Goal: Task Accomplishment & Management: Manage account settings

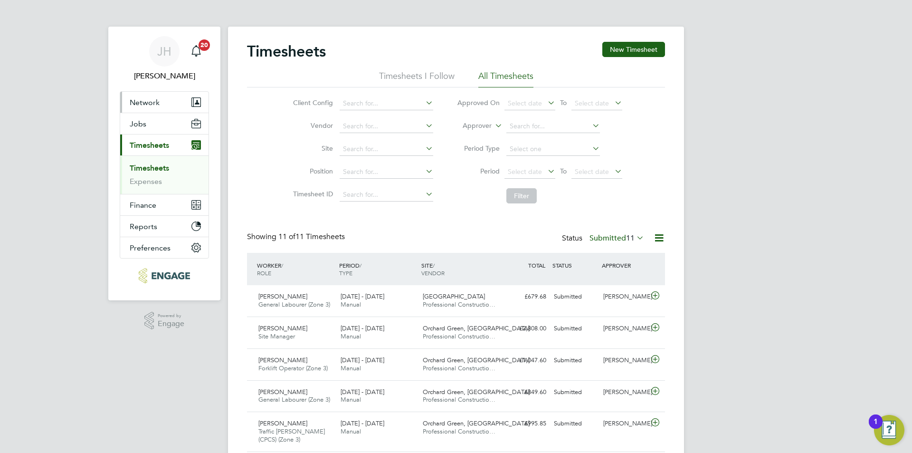
click at [173, 101] on button "Network" at bounding box center [164, 102] width 88 height 21
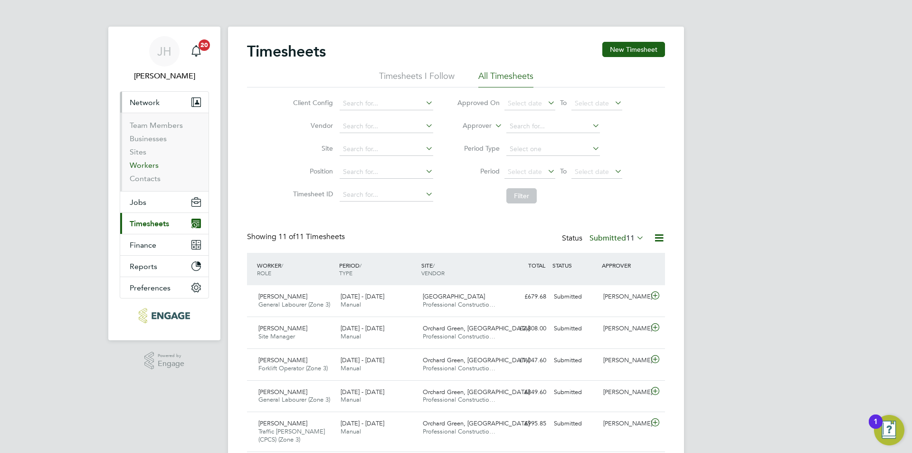
click at [146, 162] on link "Workers" at bounding box center [144, 165] width 29 height 9
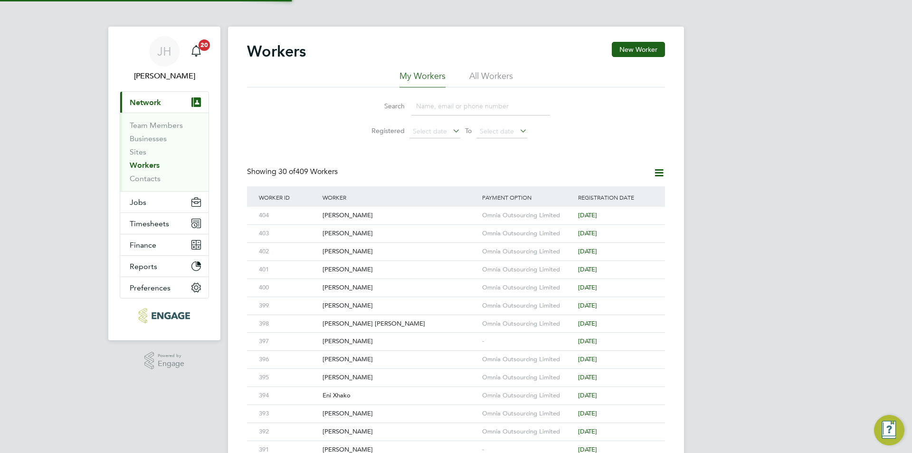
click at [439, 118] on li "Search" at bounding box center [456, 106] width 212 height 28
click at [445, 111] on input at bounding box center [480, 106] width 139 height 19
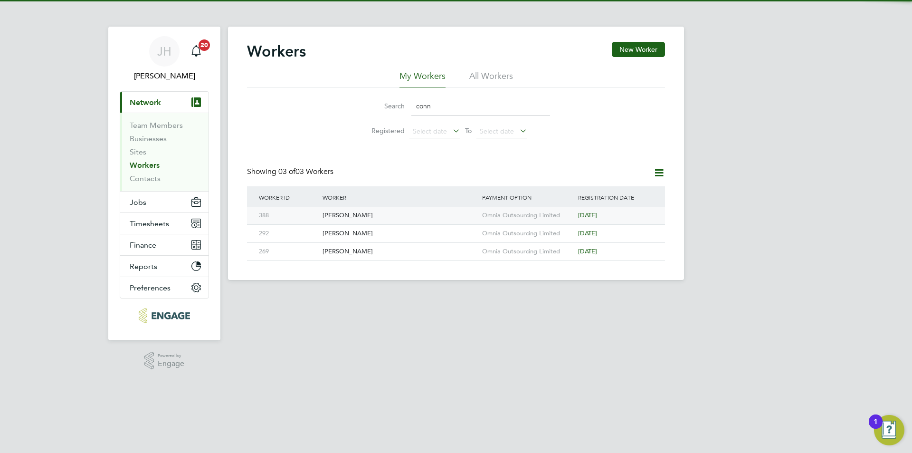
click at [549, 216] on div "Omnia Outsourcing Limited" at bounding box center [528, 216] width 96 height 18
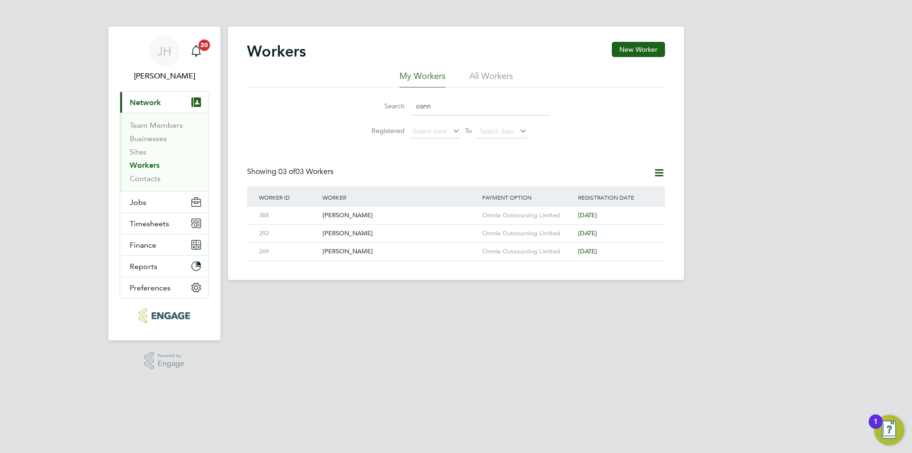
click at [446, 106] on input "conn" at bounding box center [480, 106] width 139 height 19
drag, startPoint x: 456, startPoint y: 106, endPoint x: 403, endPoint y: 112, distance: 53.0
click at [403, 112] on div "Search conn" at bounding box center [456, 106] width 188 height 19
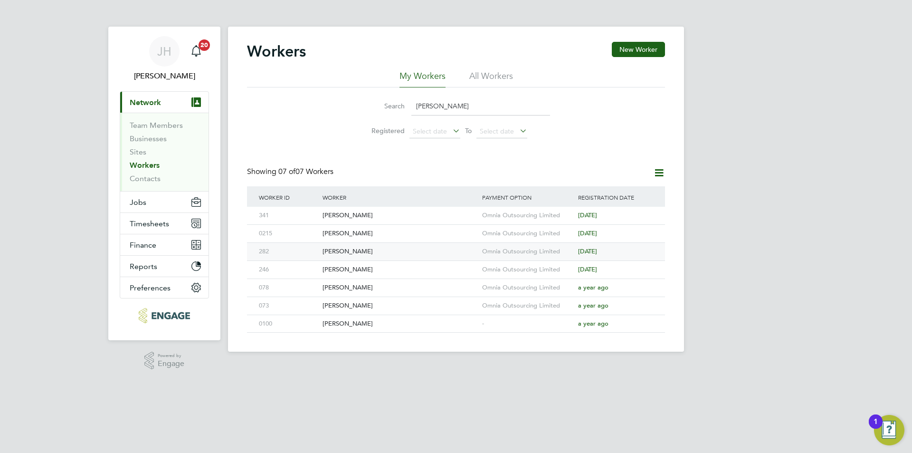
click at [498, 250] on div "Omnia Outsourcing Limited" at bounding box center [528, 252] width 96 height 18
click at [441, 111] on input "john" at bounding box center [480, 106] width 139 height 19
click at [442, 109] on input "john" at bounding box center [480, 106] width 139 height 19
type input "j"
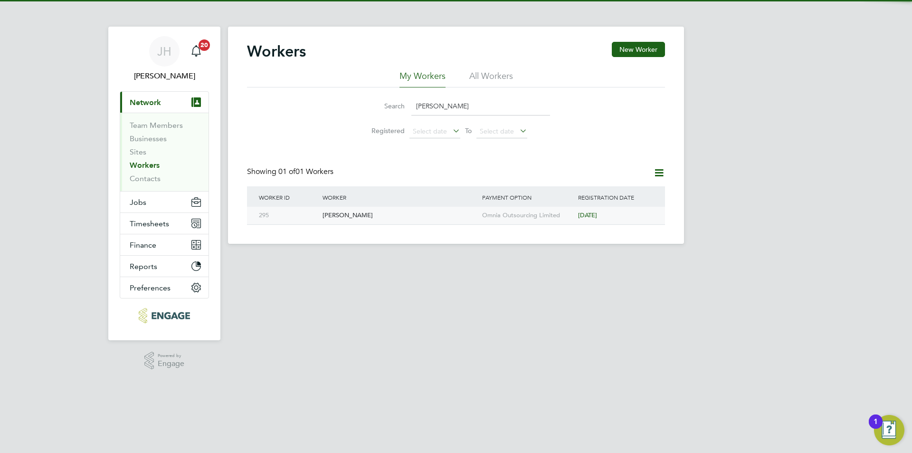
click at [537, 219] on div "Omnia Outsourcing Limited" at bounding box center [528, 216] width 96 height 18
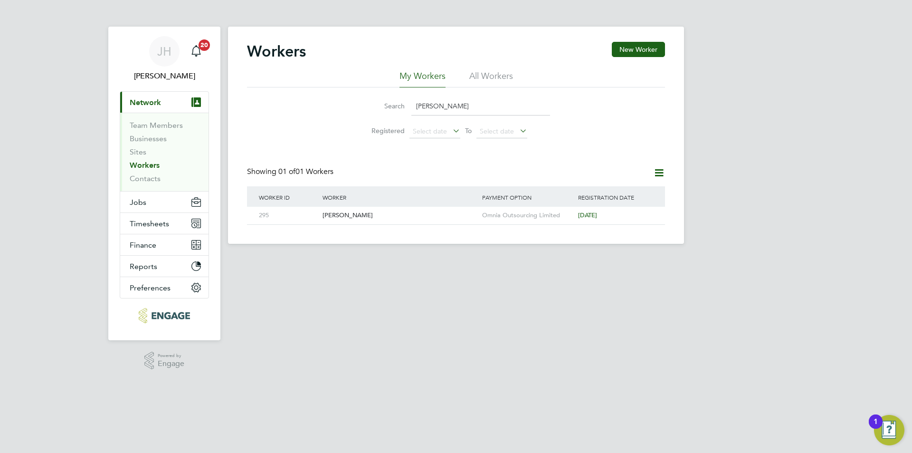
click at [454, 108] on input "MAAZ" at bounding box center [480, 106] width 139 height 19
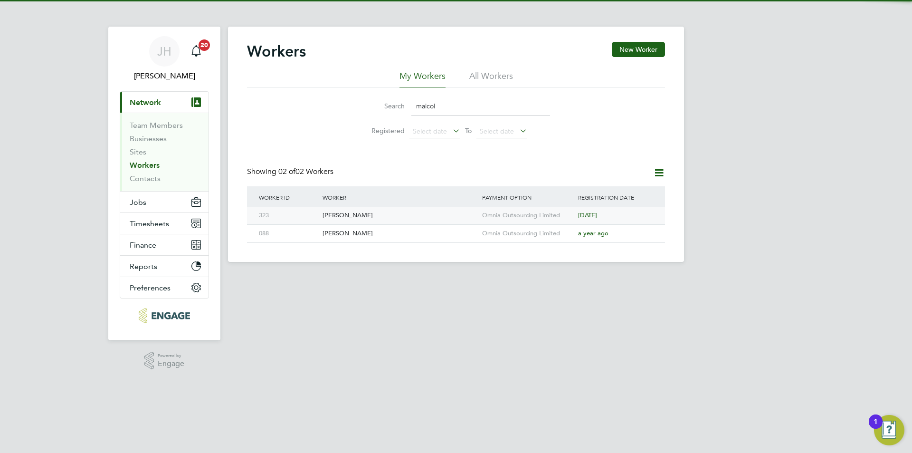
type input "malcol"
click at [534, 215] on div "Omnia Outsourcing Limited" at bounding box center [528, 216] width 96 height 18
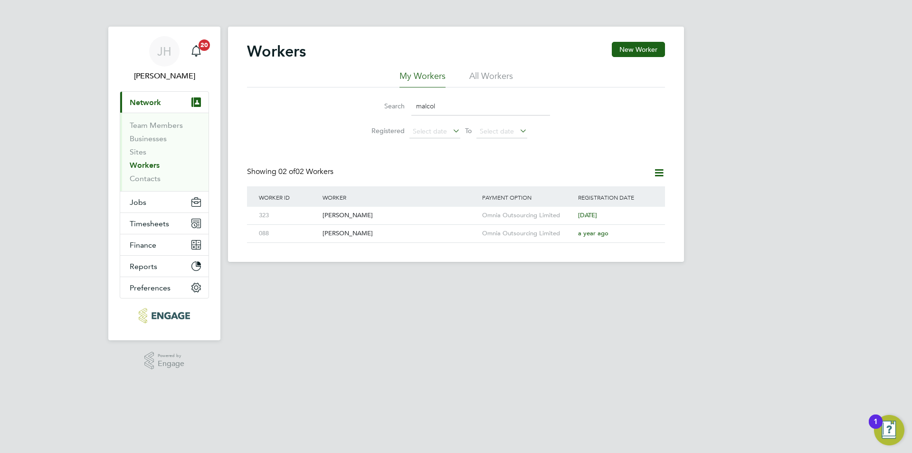
click at [455, 108] on input "malcol" at bounding box center [480, 106] width 139 height 19
drag, startPoint x: 447, startPoint y: 103, endPoint x: 373, endPoint y: 103, distance: 73.6
click at [373, 103] on div "Search malcol" at bounding box center [456, 106] width 188 height 19
type input "m"
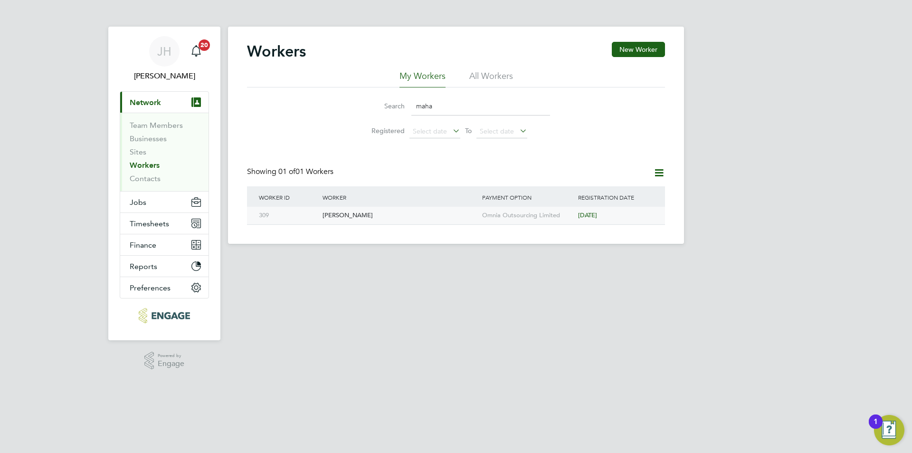
click at [553, 219] on div "Omnia Outsourcing Limited" at bounding box center [528, 216] width 96 height 18
click at [445, 112] on input "maha" at bounding box center [480, 106] width 139 height 19
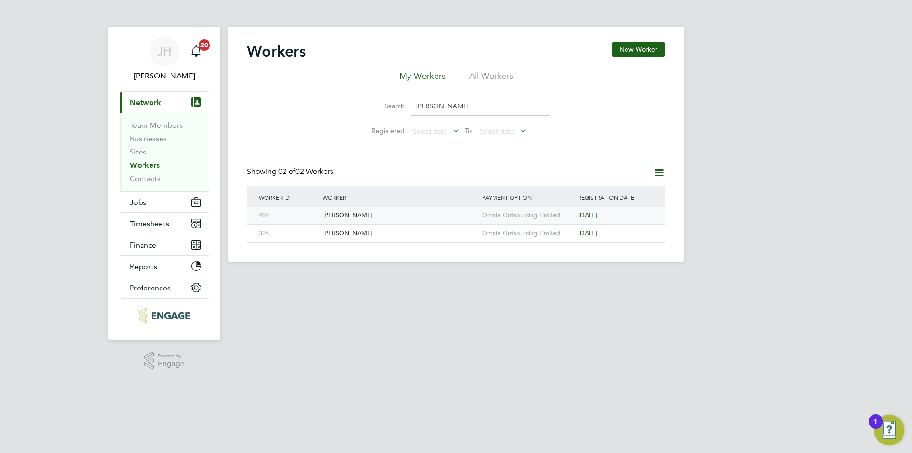
click at [489, 210] on div "Omnia Outsourcing Limited" at bounding box center [528, 216] width 96 height 18
click at [460, 103] on input "marcus" at bounding box center [480, 106] width 139 height 19
drag, startPoint x: 472, startPoint y: 100, endPoint x: 388, endPoint y: 97, distance: 84.2
click at [388, 97] on div "Search marcus" at bounding box center [456, 106] width 188 height 19
click at [531, 235] on div "Omnia Outsourcing Limited" at bounding box center [528, 234] width 96 height 18
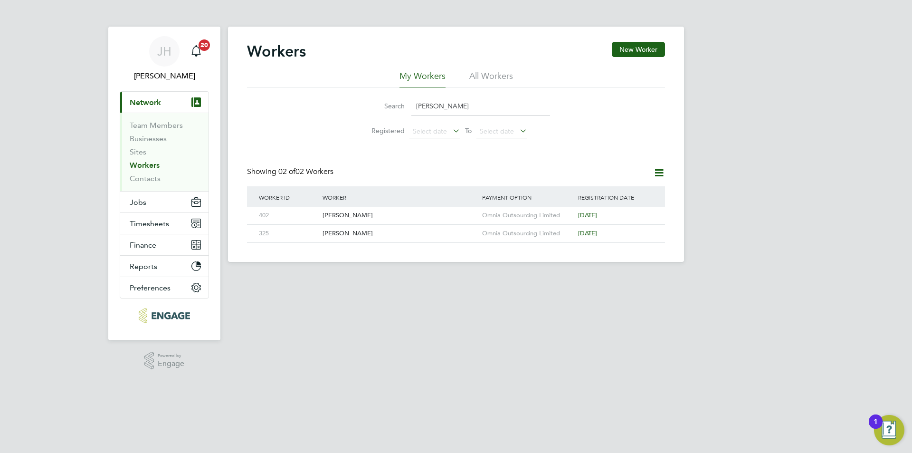
click at [452, 109] on input "marcus" at bounding box center [480, 106] width 139 height 19
drag, startPoint x: 442, startPoint y: 105, endPoint x: 413, endPoint y: 96, distance: 29.9
click at [413, 97] on input "marcus" at bounding box center [480, 106] width 139 height 19
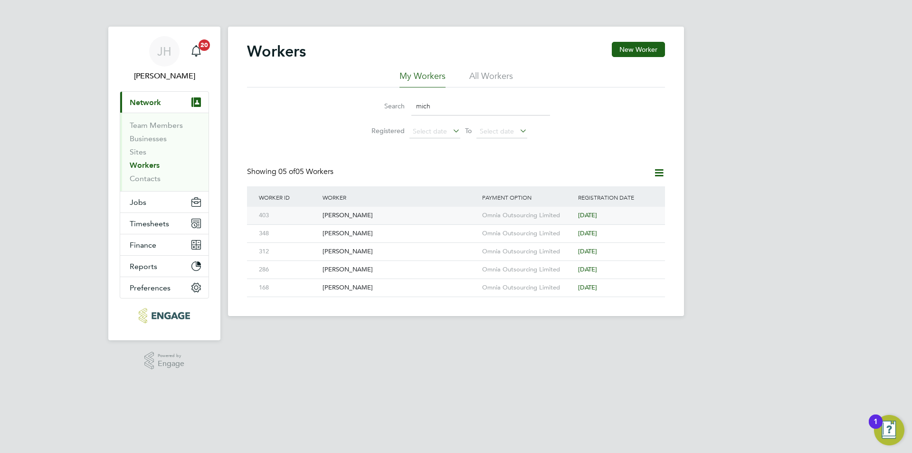
click at [519, 210] on div "Omnia Outsourcing Limited" at bounding box center [528, 216] width 96 height 18
click at [431, 107] on input "mich" at bounding box center [480, 106] width 139 height 19
drag, startPoint x: 452, startPoint y: 105, endPoint x: 398, endPoint y: 105, distance: 53.7
click at [398, 105] on div "Search mich" at bounding box center [456, 106] width 188 height 19
click at [446, 109] on input "mich" at bounding box center [480, 106] width 139 height 19
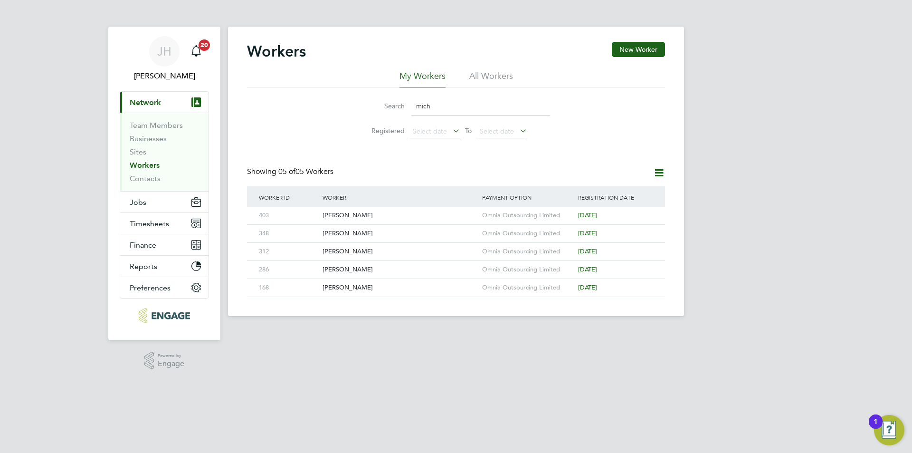
click at [446, 109] on input "mich" at bounding box center [480, 106] width 139 height 19
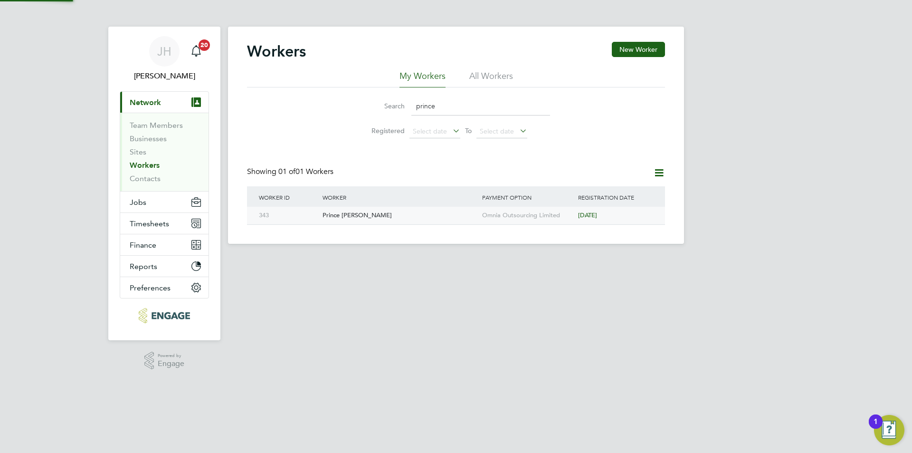
click at [541, 218] on div "Omnia Outsourcing Limited" at bounding box center [528, 216] width 96 height 18
click at [465, 107] on input "prince" at bounding box center [480, 106] width 139 height 19
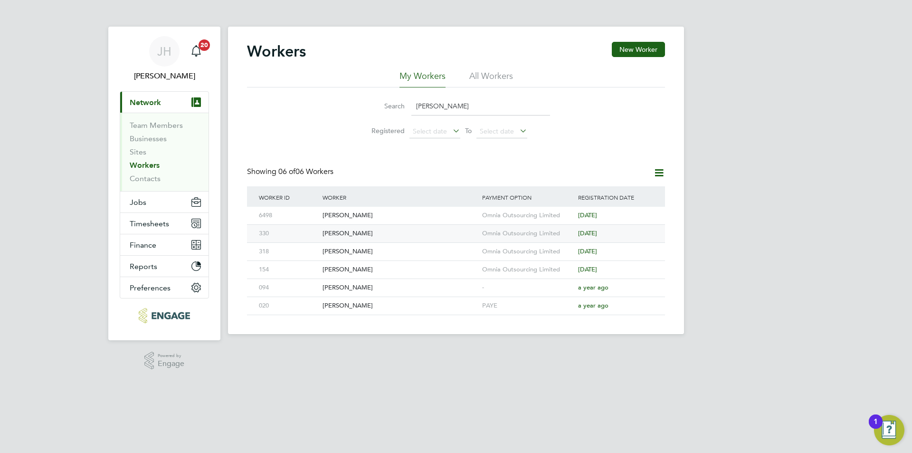
click at [530, 229] on div "Omnia Outsourcing Limited" at bounding box center [528, 234] width 96 height 18
click at [464, 109] on input "sam" at bounding box center [480, 106] width 139 height 19
click at [510, 248] on div "Omnia Outsourcing Limited" at bounding box center [528, 252] width 96 height 18
click at [445, 101] on input "sam" at bounding box center [480, 106] width 139 height 19
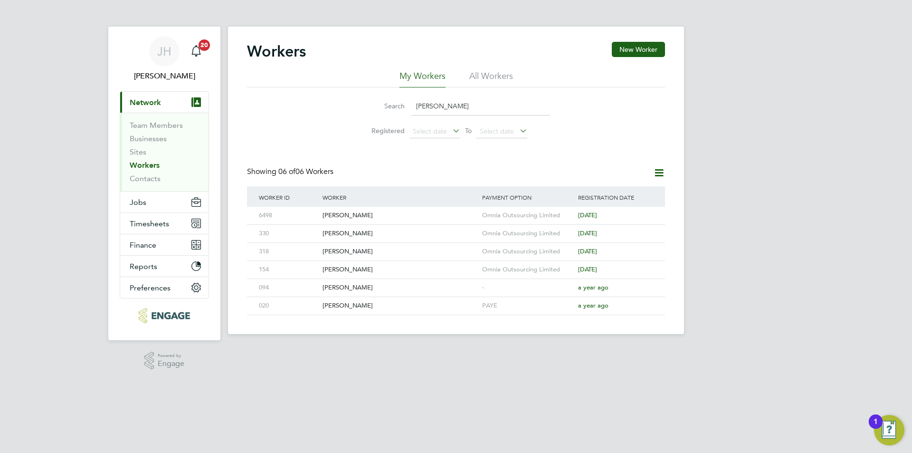
click at [445, 101] on input "sam" at bounding box center [480, 106] width 139 height 19
click at [542, 235] on div "Omnia Outsourcing Limited" at bounding box center [528, 234] width 96 height 18
click at [445, 103] on input "thom" at bounding box center [480, 106] width 139 height 19
drag, startPoint x: 458, startPoint y: 105, endPoint x: 396, endPoint y: 102, distance: 62.8
click at [396, 102] on div "Search thom" at bounding box center [456, 106] width 188 height 19
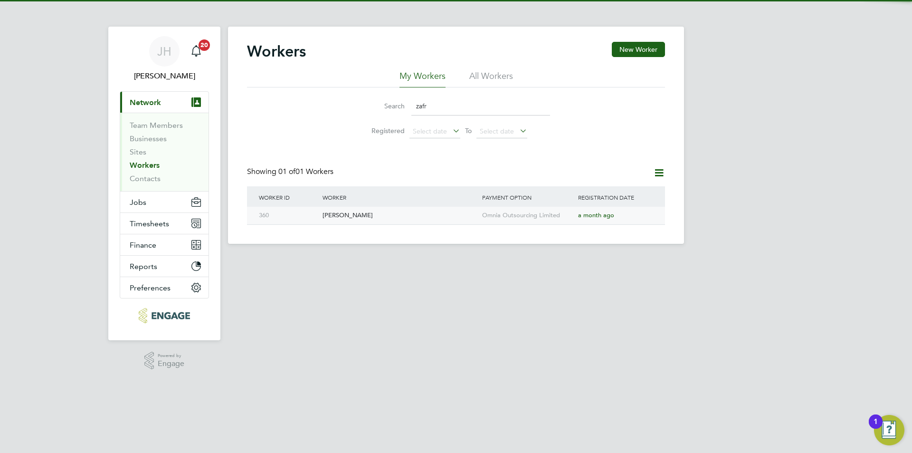
click at [520, 207] on div "Omnia Outsourcing Limited" at bounding box center [528, 216] width 96 height 18
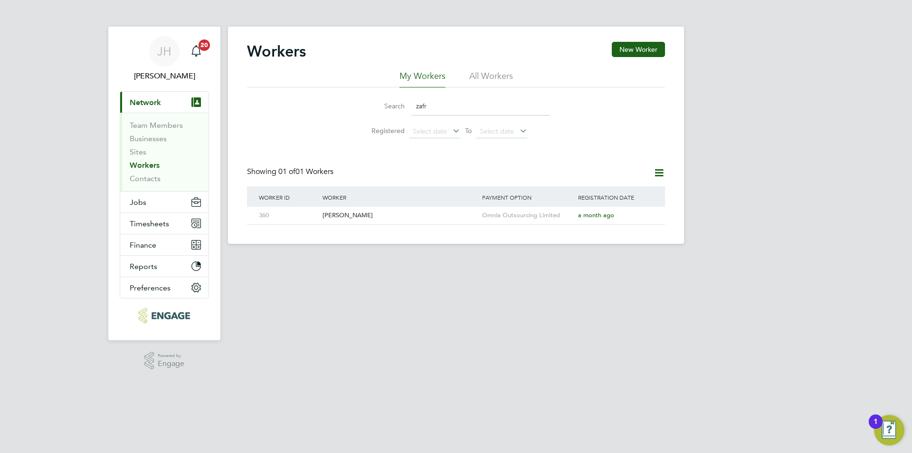
click at [490, 114] on input "zafr" at bounding box center [480, 106] width 139 height 19
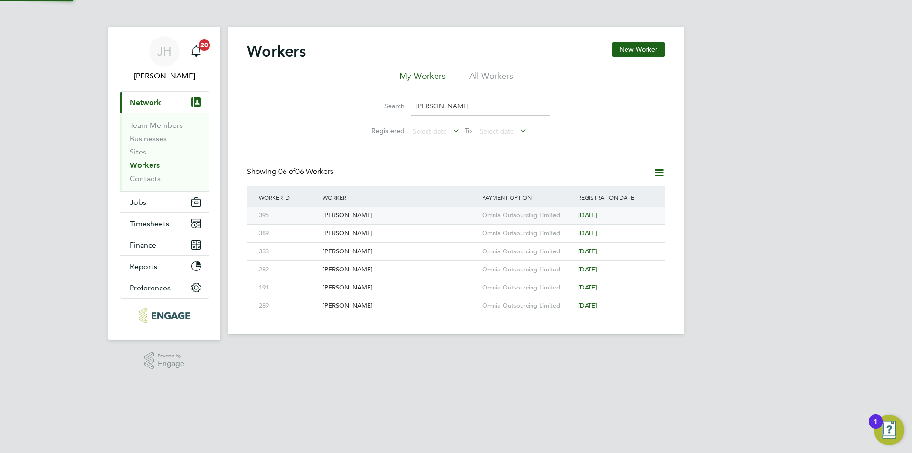
type input "thom"
click at [515, 214] on div "Omnia Outsourcing Limited" at bounding box center [528, 216] width 96 height 18
click at [156, 217] on button "Timesheets" at bounding box center [164, 223] width 88 height 21
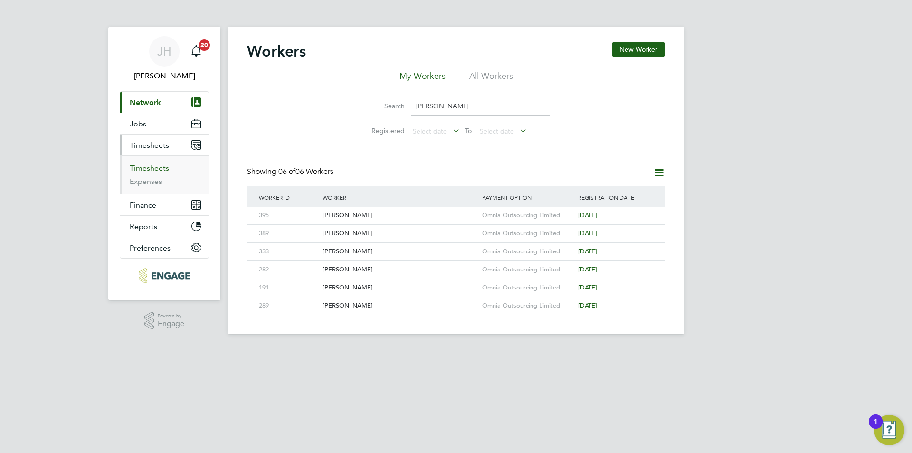
click at [161, 164] on link "Timesheets" at bounding box center [149, 167] width 39 height 9
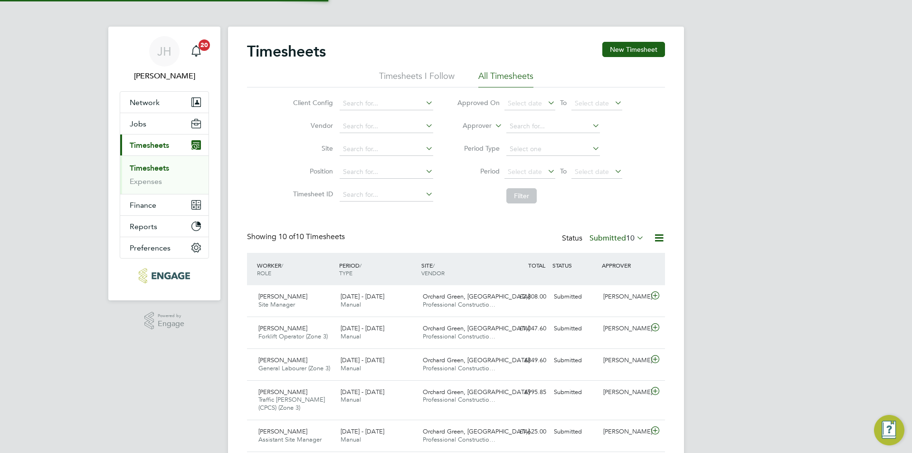
scroll to position [24, 83]
click at [649, 48] on button "New Timesheet" at bounding box center [633, 49] width 63 height 15
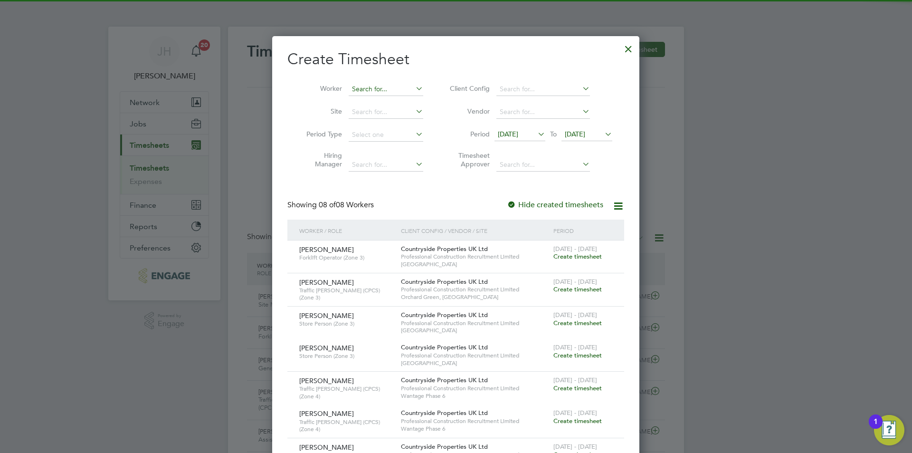
click at [360, 87] on input at bounding box center [386, 89] width 75 height 13
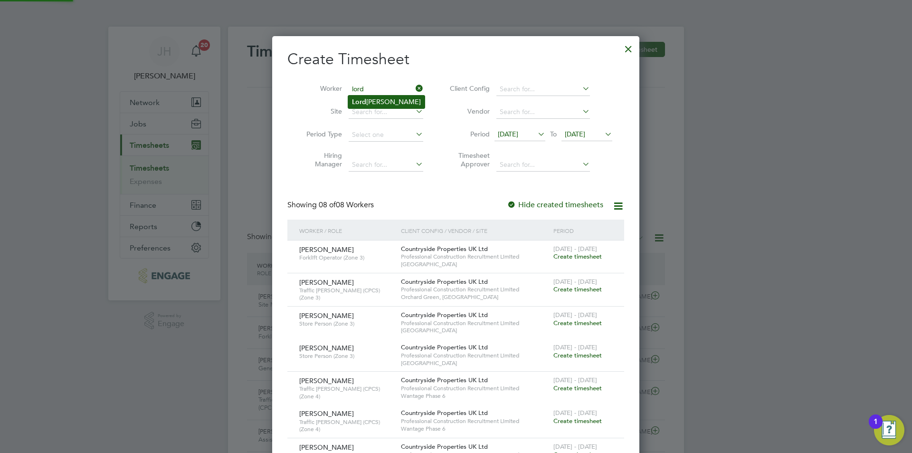
click at [398, 102] on li "Lord Vinny Hannam" at bounding box center [386, 101] width 76 height 13
type input "Lord Vinny Hannam"
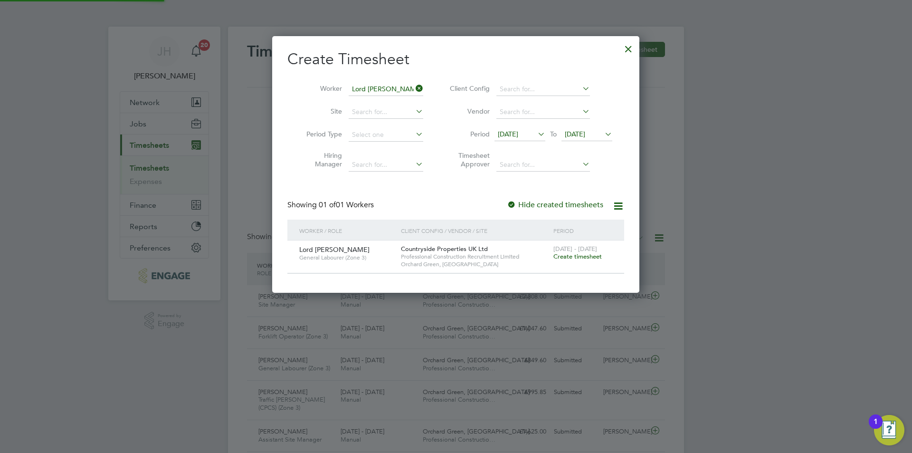
click at [582, 258] on span "Create timesheet" at bounding box center [577, 256] width 48 height 8
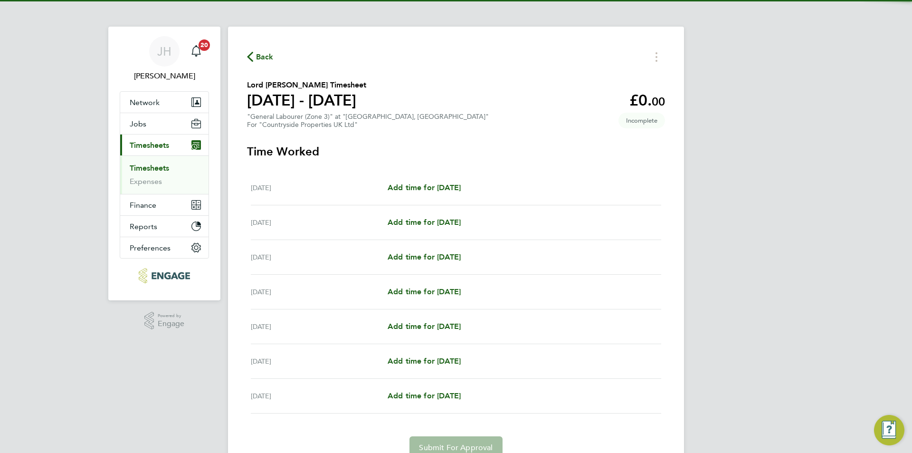
click at [438, 193] on div "Mon 22 Sep Add time for Mon 22 Sep Add time for Mon 22 Sep" at bounding box center [456, 188] width 410 height 35
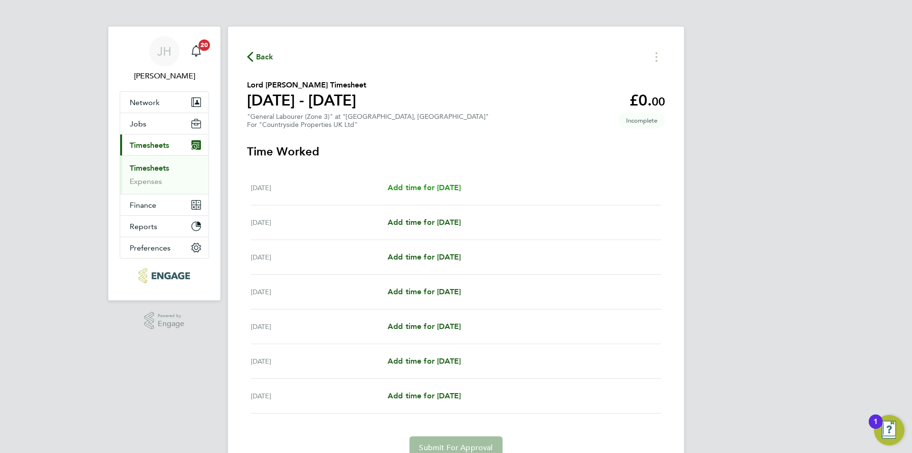
click at [461, 185] on span "Add time for Mon 22 Sep" at bounding box center [424, 187] width 73 height 9
select select "30"
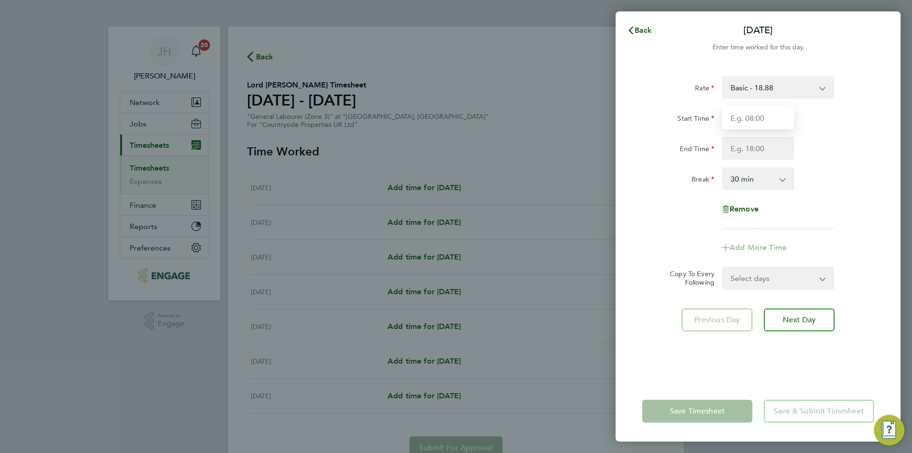
click at [786, 111] on input "Start Time" at bounding box center [758, 117] width 72 height 23
type input "07:30"
type input "17:00"
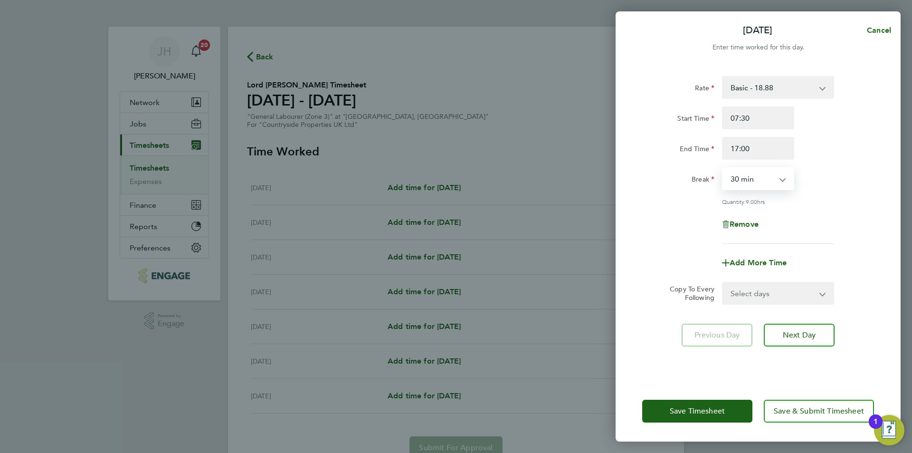
click at [762, 287] on select "Select days Day Weekday (Mon-Fri) Weekend (Sat-Sun) Tuesday Wednesday Thursday …" at bounding box center [773, 293] width 100 height 21
select select "WEEKDAY"
click at [723, 283] on select "Select days Day Weekday (Mon-Fri) Weekend (Sat-Sun) Tuesday Wednesday Thursday …" at bounding box center [773, 293] width 100 height 21
select select "2025-09-28"
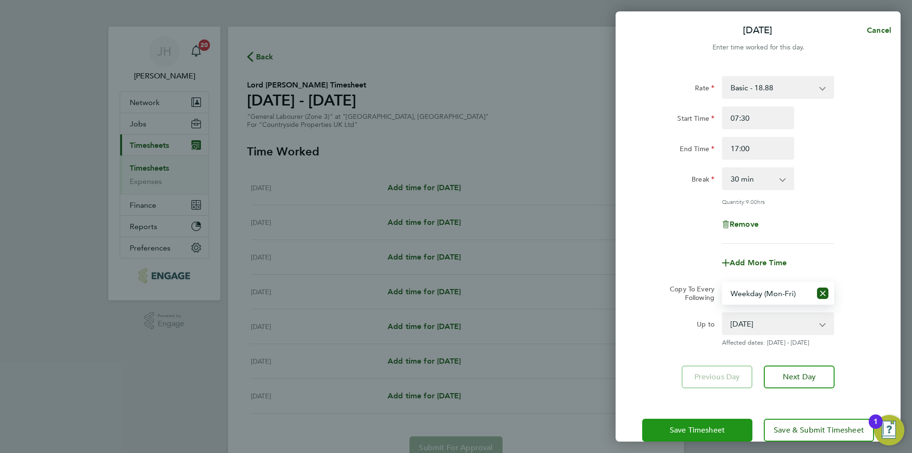
click at [720, 422] on button "Save Timesheet" at bounding box center [697, 430] width 110 height 23
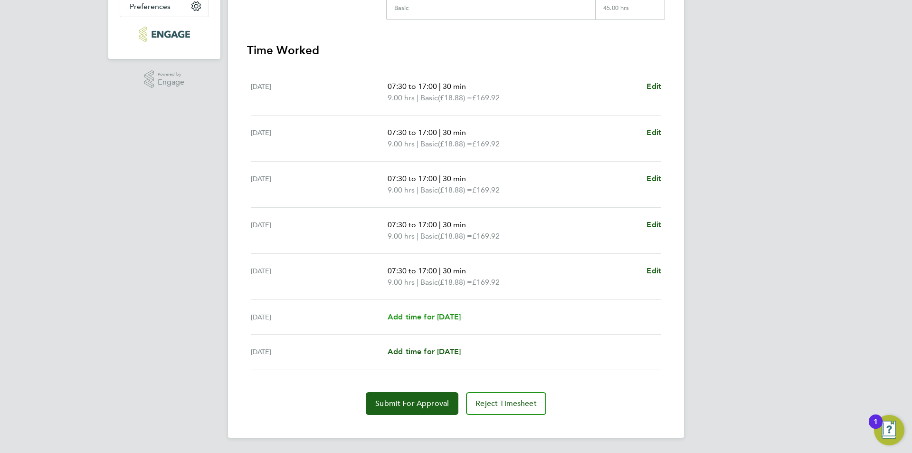
click at [443, 318] on span "Add time for Sat 27 Sep" at bounding box center [424, 316] width 73 height 9
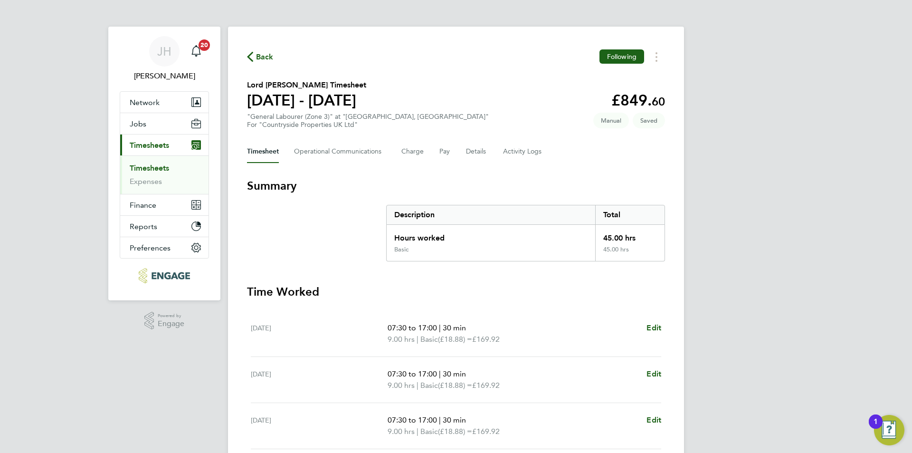
select select "30"
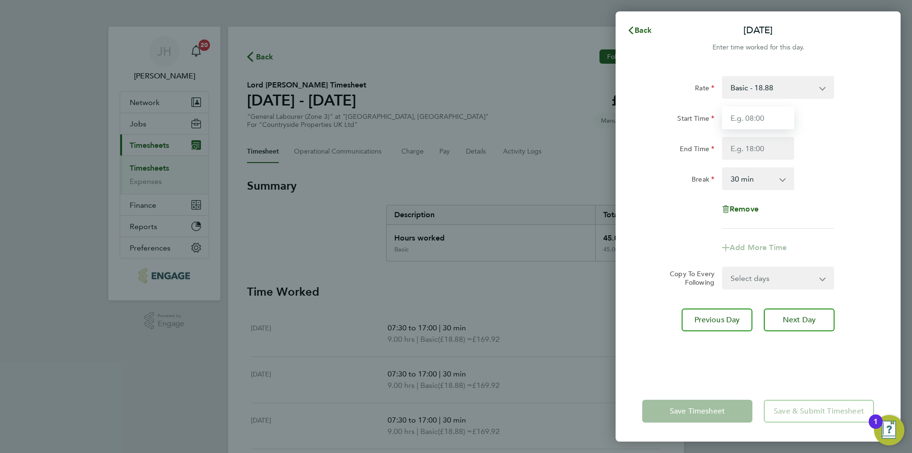
click at [764, 117] on input "Start Time" at bounding box center [758, 117] width 72 height 23
type input "07:30"
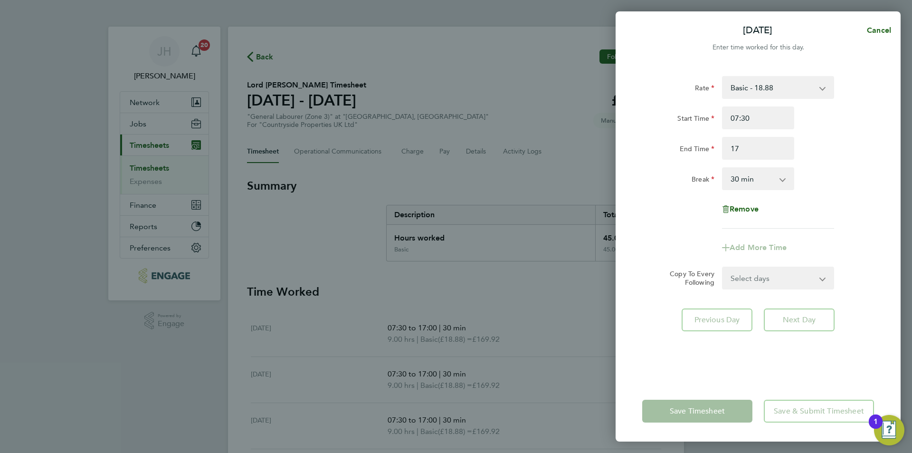
type input "17:00"
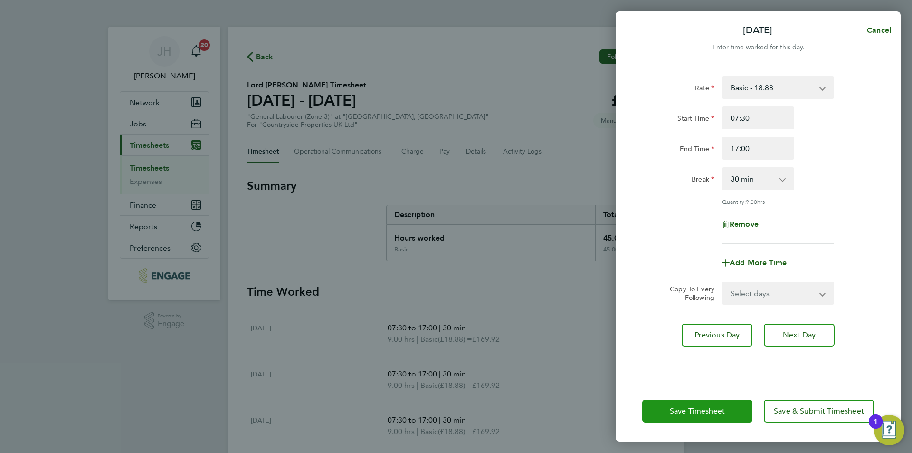
click at [733, 404] on button "Save Timesheet" at bounding box center [697, 411] width 110 height 23
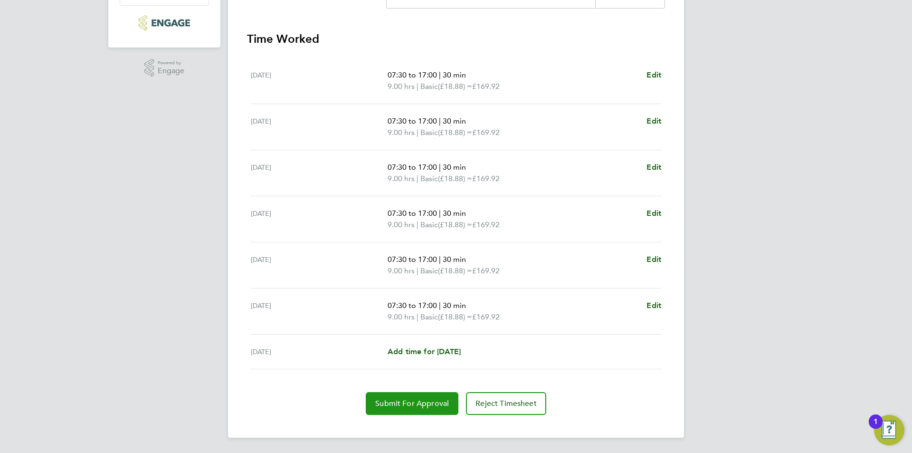
click at [432, 406] on span "Submit For Approval" at bounding box center [412, 404] width 74 height 10
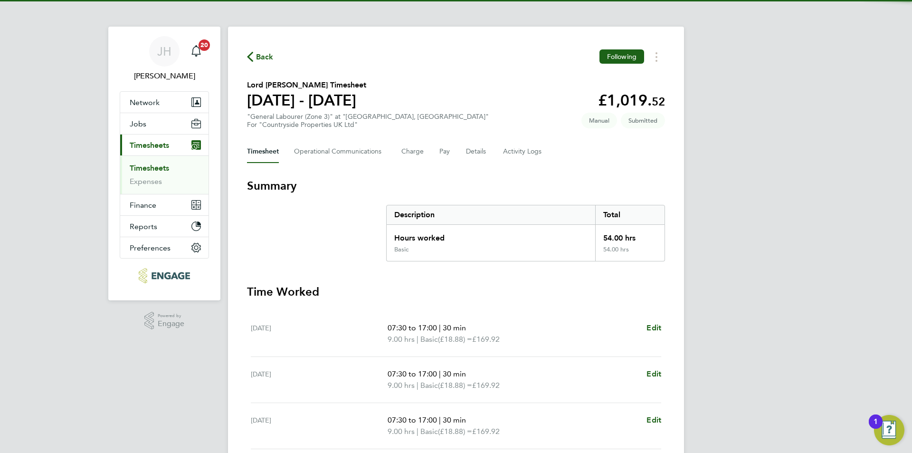
click at [266, 57] on span "Back" at bounding box center [265, 56] width 18 height 11
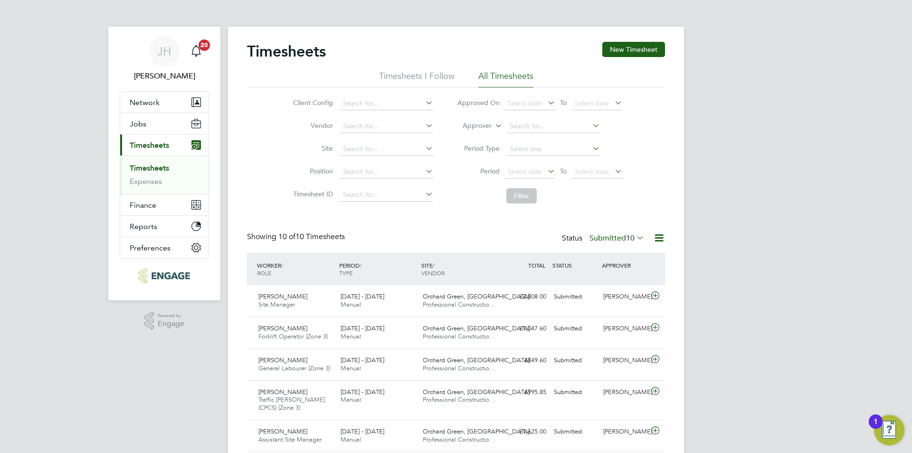
click at [682, 209] on div "Timesheets New Timesheet Timesheets I Follow All Timesheets Client Config Vendo…" at bounding box center [456, 328] width 456 height 603
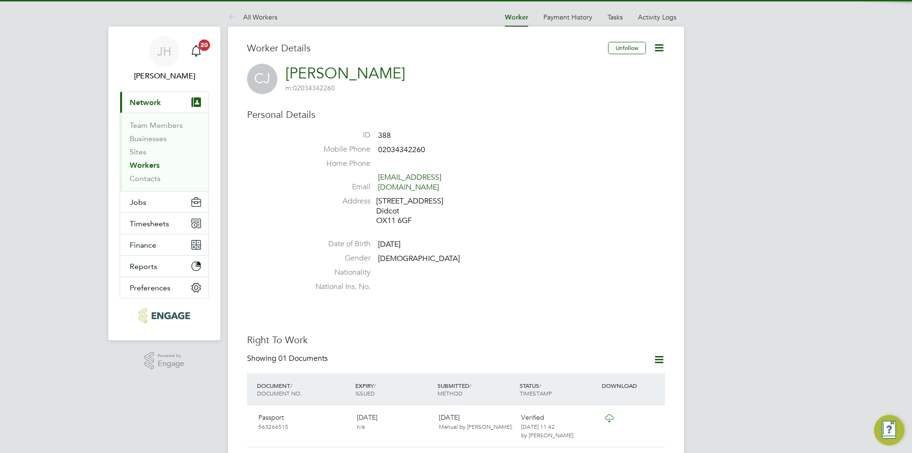
click at [662, 46] on icon at bounding box center [659, 48] width 12 height 12
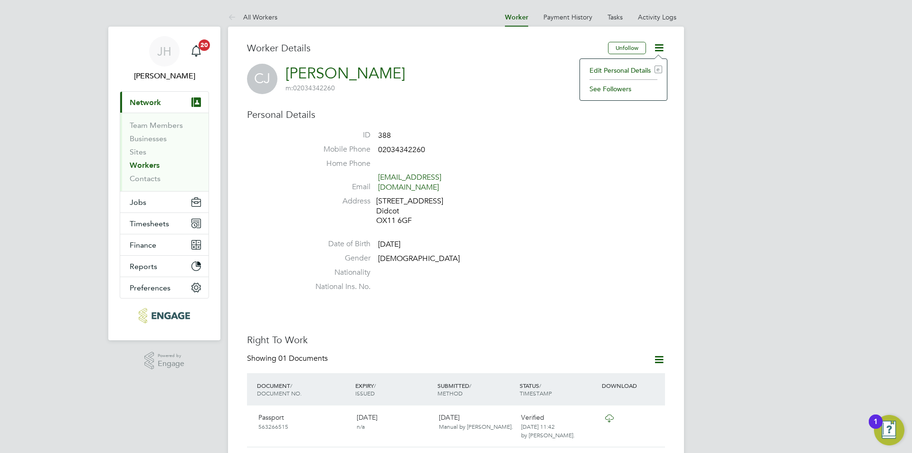
click at [620, 74] on li "Edit Personal Details e" at bounding box center [623, 70] width 77 height 13
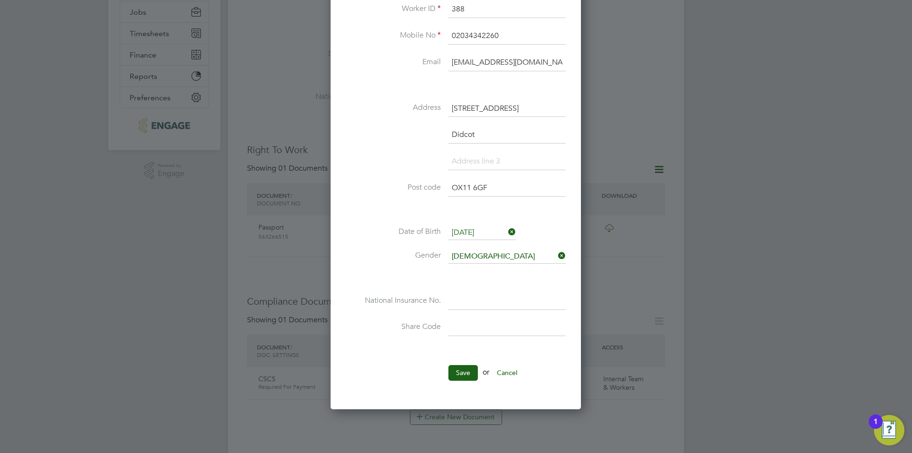
scroll to position [238, 0]
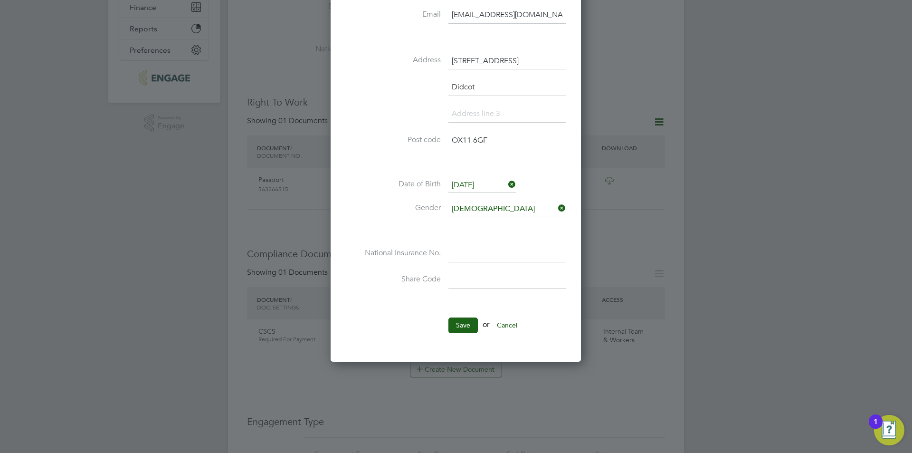
click at [499, 263] on li "National Insurance No." at bounding box center [456, 258] width 220 height 27
click at [505, 253] on input at bounding box center [506, 253] width 117 height 17
type input "PA 10 13 16 A"
click at [460, 324] on button "Save" at bounding box center [462, 324] width 29 height 15
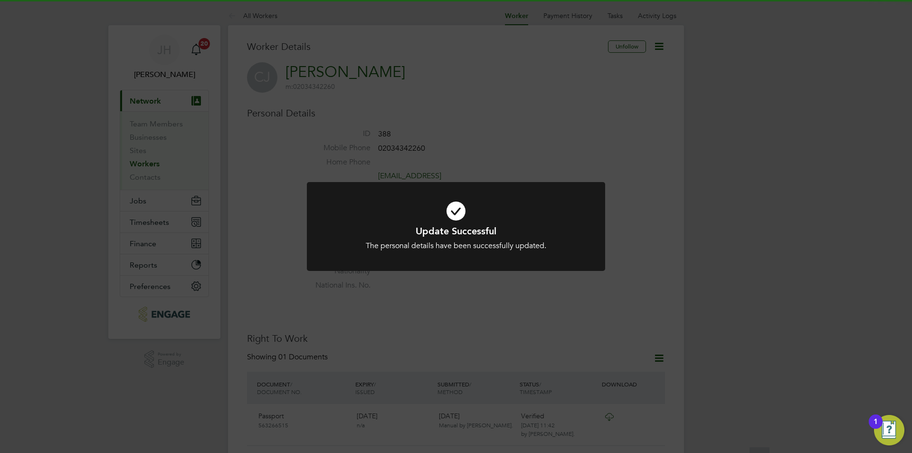
scroll to position [0, 0]
click at [718, 276] on div "Update Successful The personal details have been successfully updated. Cancel O…" at bounding box center [456, 226] width 912 height 453
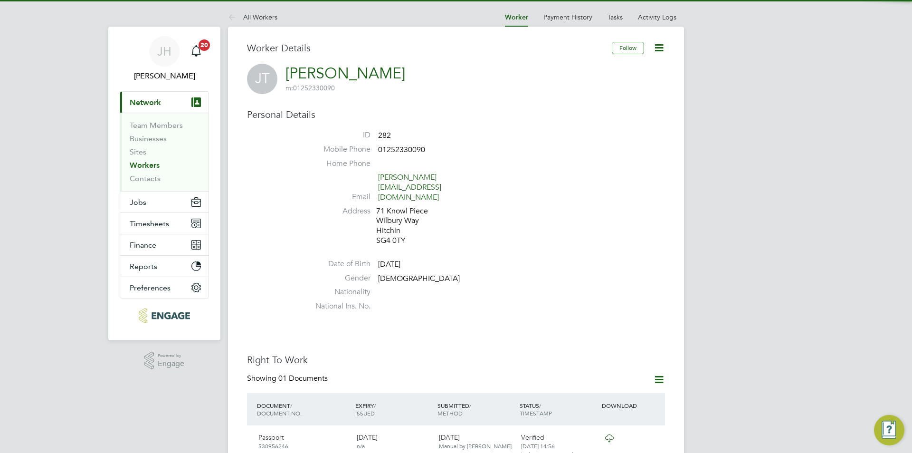
click at [658, 49] on icon at bounding box center [659, 48] width 12 height 12
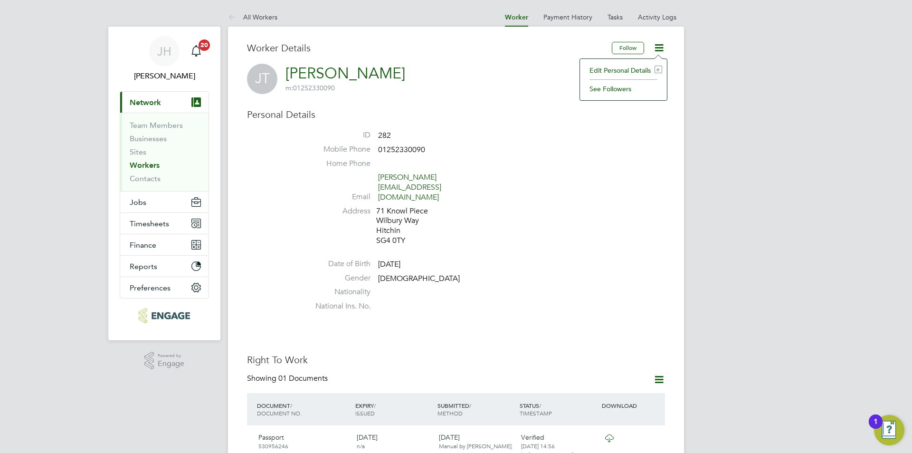
click at [638, 61] on div "Edit Personal Details e See Followers" at bounding box center [624, 79] width 88 height 42
click at [637, 64] on div "JT John Thompson m: 01252330090" at bounding box center [456, 79] width 418 height 30
click at [664, 43] on icon at bounding box center [659, 48] width 12 height 12
click at [642, 67] on li "Edit Personal Details e" at bounding box center [623, 70] width 77 height 13
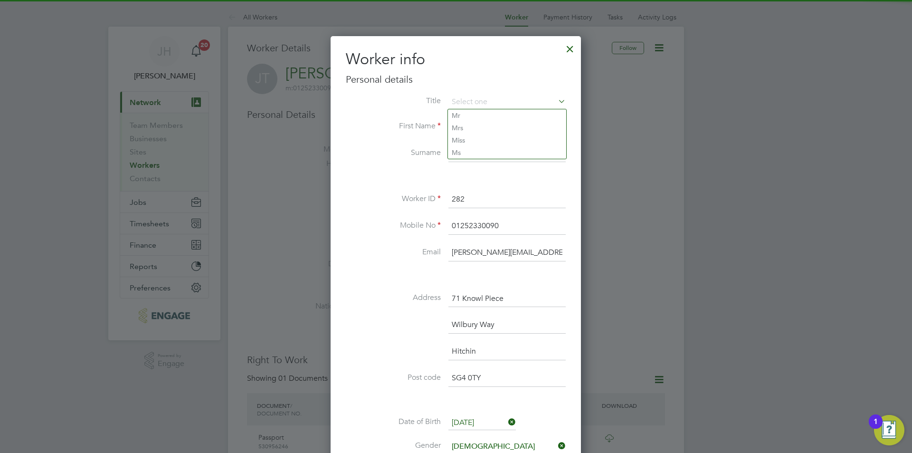
scroll to position [238, 0]
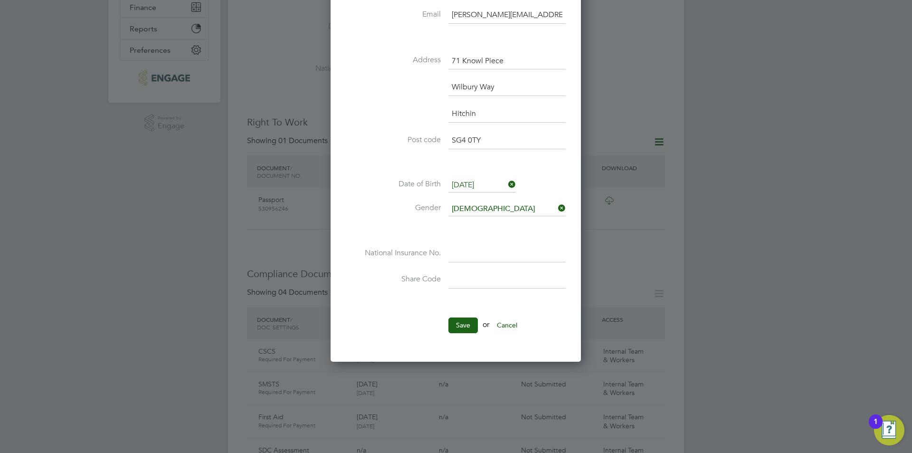
click at [481, 250] on input at bounding box center [506, 253] width 117 height 17
type input "N"
type input "n"
type input "NZ 00 50 60 C"
click at [466, 327] on button "Save" at bounding box center [462, 324] width 29 height 15
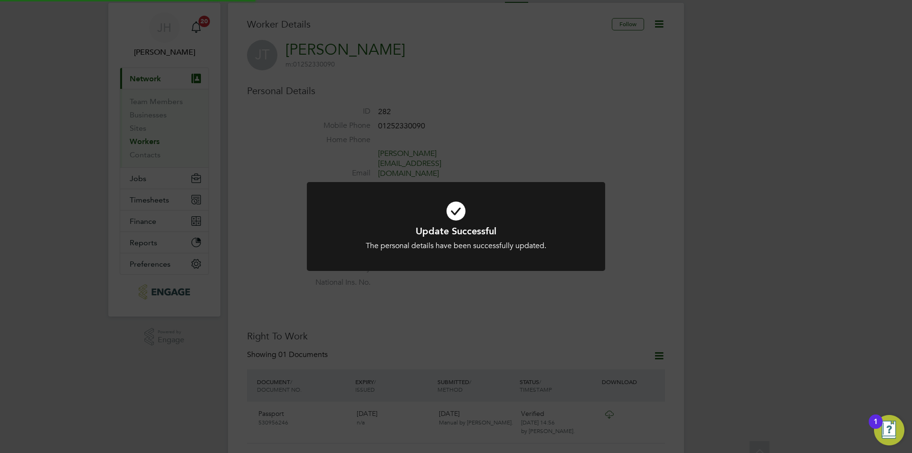
scroll to position [0, 0]
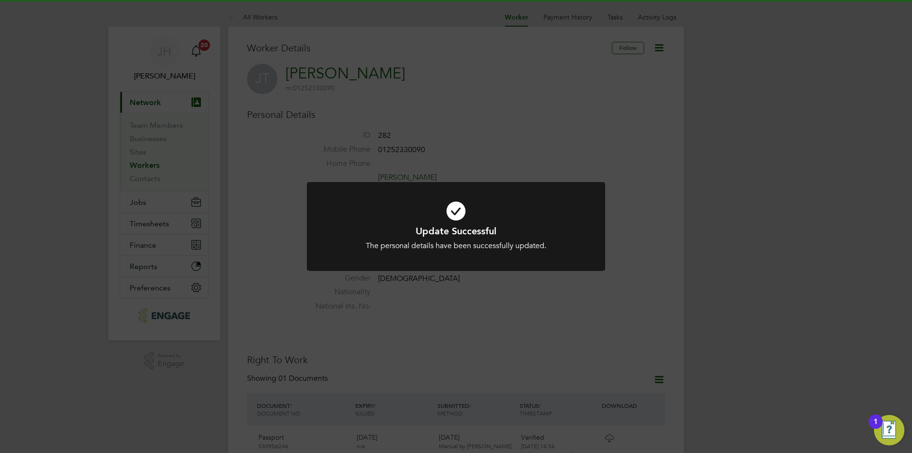
click at [800, 236] on div "Update Successful The personal details have been successfully updated. Cancel O…" at bounding box center [456, 226] width 912 height 453
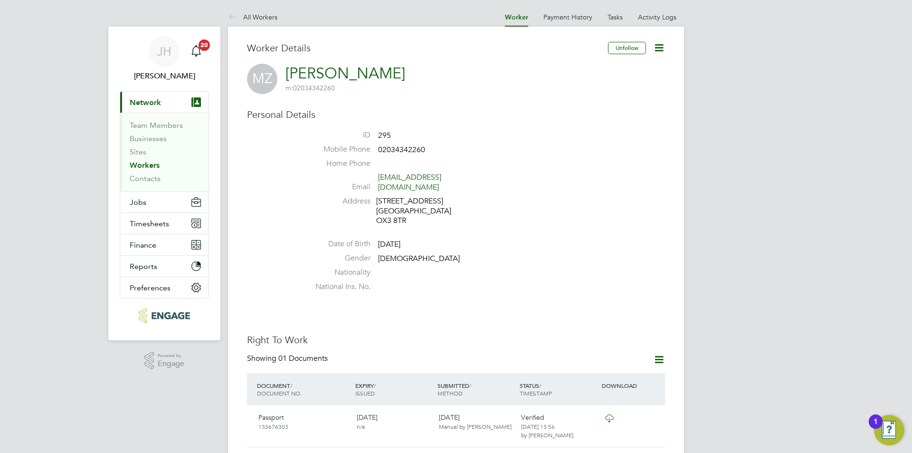
click at [660, 53] on icon at bounding box center [659, 48] width 12 height 12
click at [634, 65] on li "Edit Personal Details e" at bounding box center [623, 70] width 77 height 13
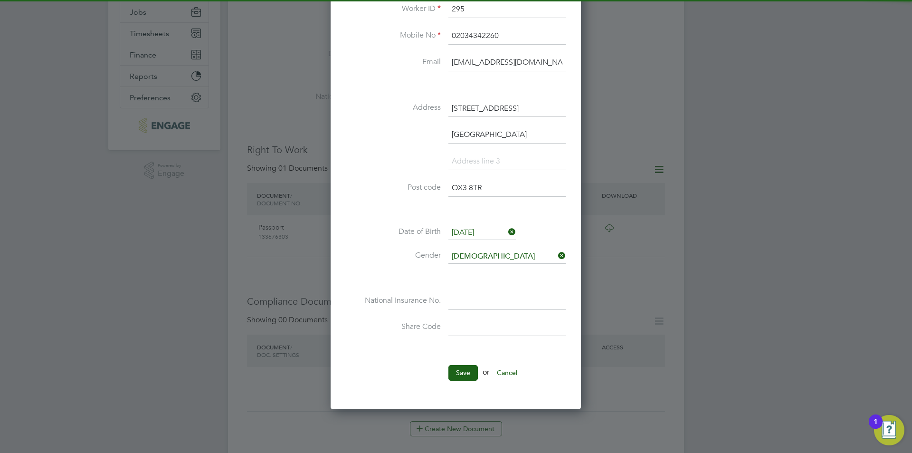
scroll to position [238, 0]
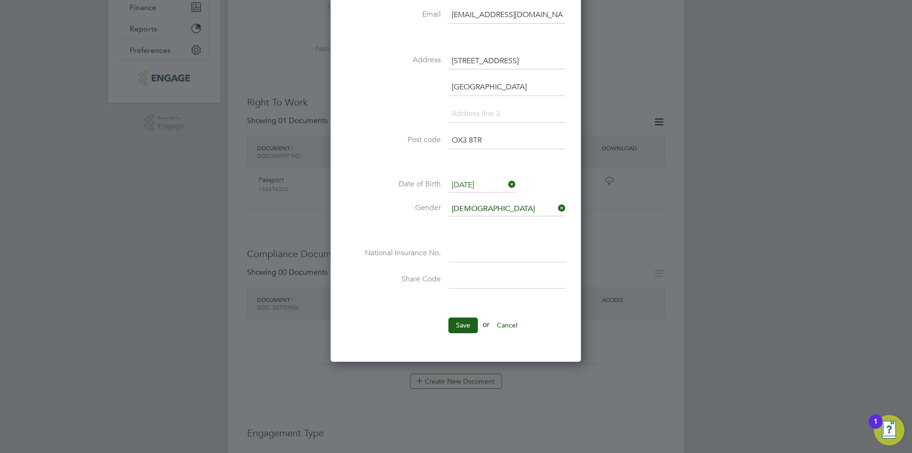
click at [482, 257] on input at bounding box center [506, 253] width 117 height 17
type input "PH 38 14 92 A"
click at [463, 327] on button "Save" at bounding box center [462, 324] width 29 height 15
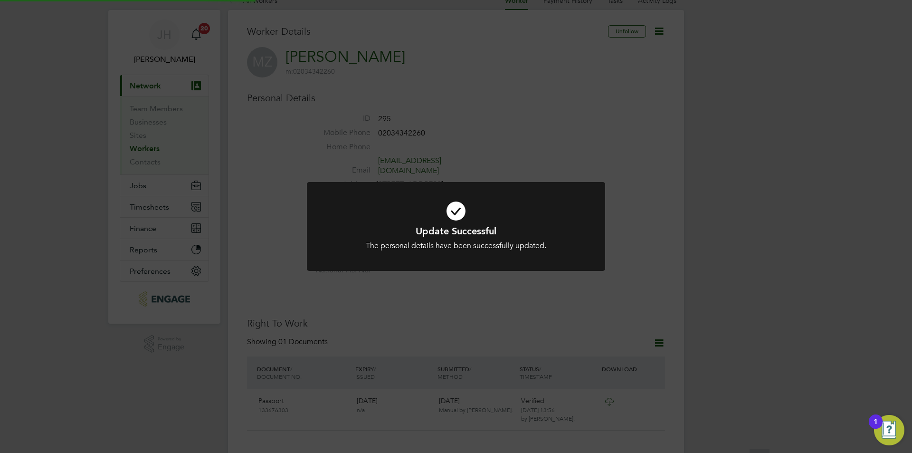
scroll to position [0, 0]
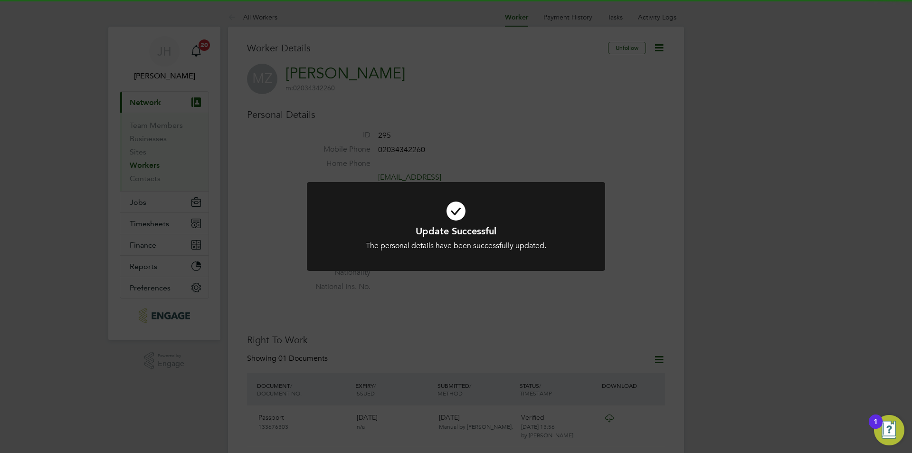
click at [753, 262] on div "Update Successful The personal details have been successfully updated. Cancel O…" at bounding box center [456, 226] width 912 height 453
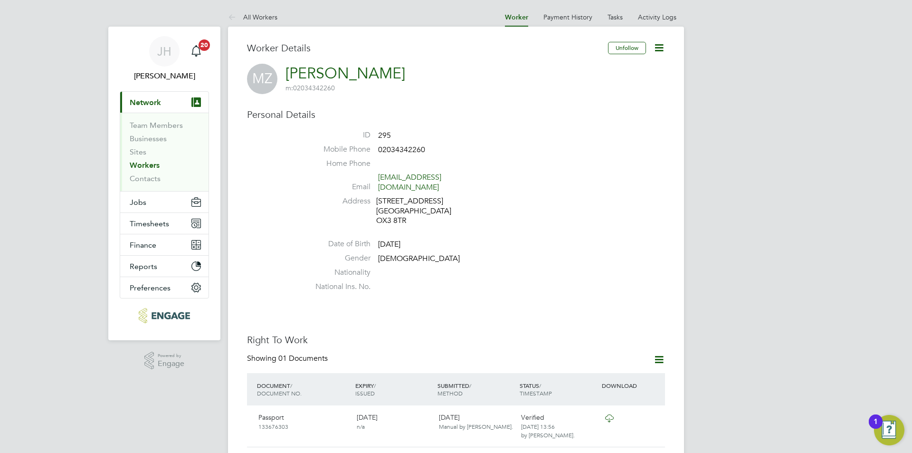
scroll to position [333, 0]
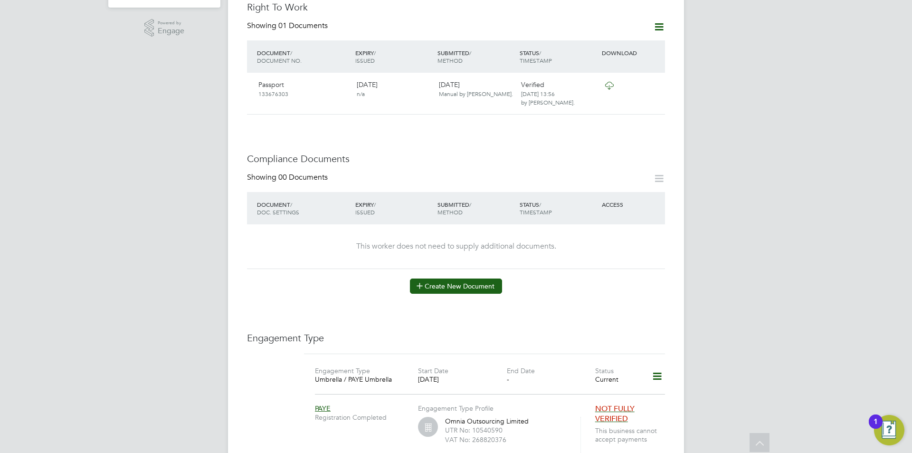
click at [448, 282] on button "Create New Document" at bounding box center [456, 285] width 92 height 15
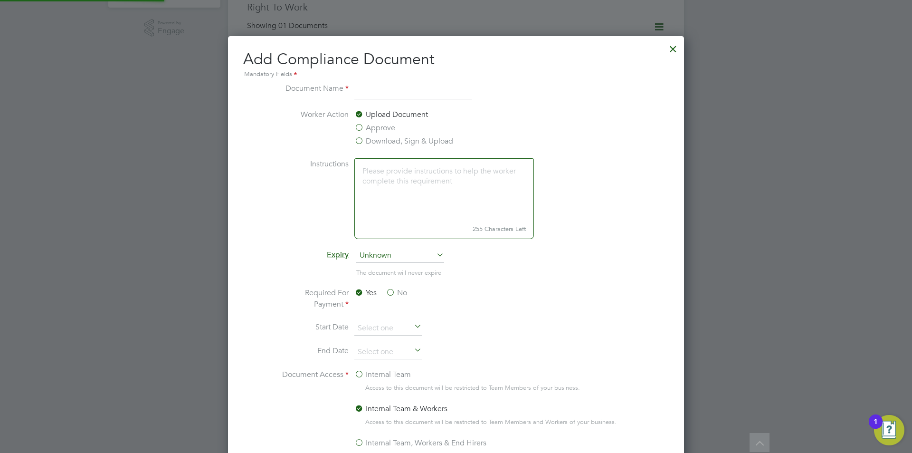
scroll to position [499, 457]
type input "X"
type input "CSCS"
click at [386, 124] on label "Approve" at bounding box center [374, 127] width 41 height 11
click at [0, 0] on input "Approve" at bounding box center [0, 0] width 0 height 0
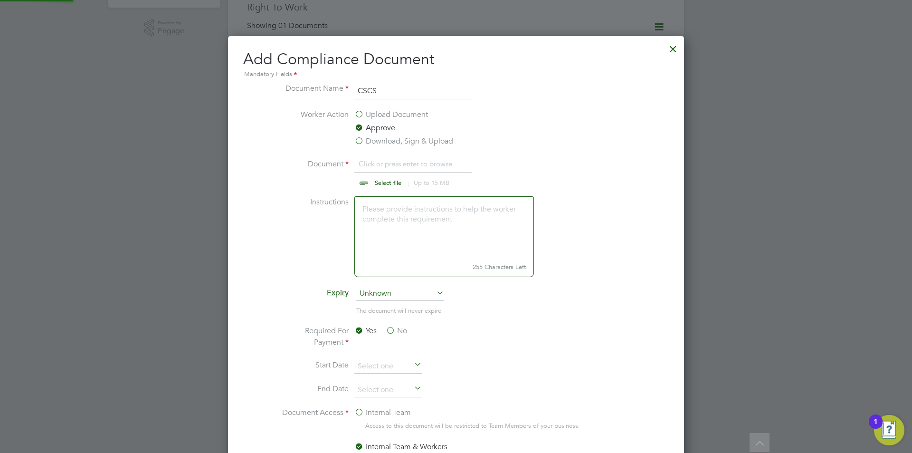
scroll to position [14, 118]
click at [389, 158] on input "file" at bounding box center [397, 172] width 149 height 29
type input "C:\fakepath\cscs.jpg"
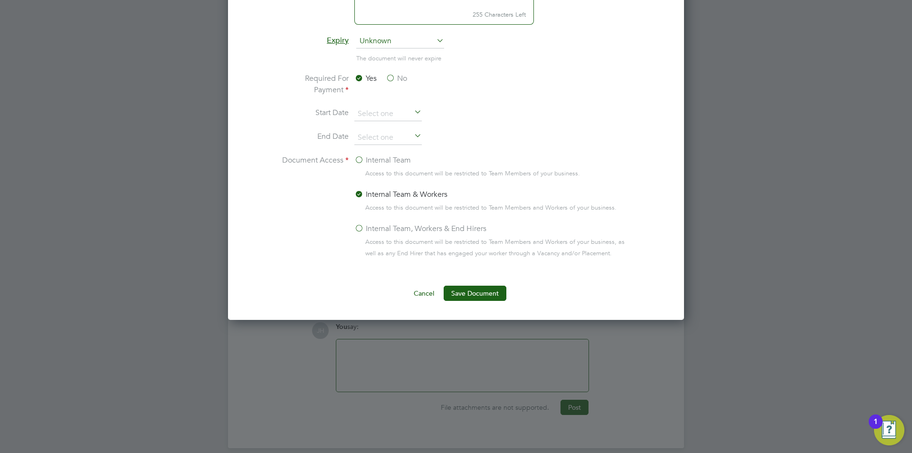
click at [457, 282] on ng-form "Document Name CSCS Worker Action Upload Document Approve Download, Sign & Uploa…" at bounding box center [456, 65] width 426 height 471
click at [458, 290] on button "Save Document" at bounding box center [475, 293] width 63 height 15
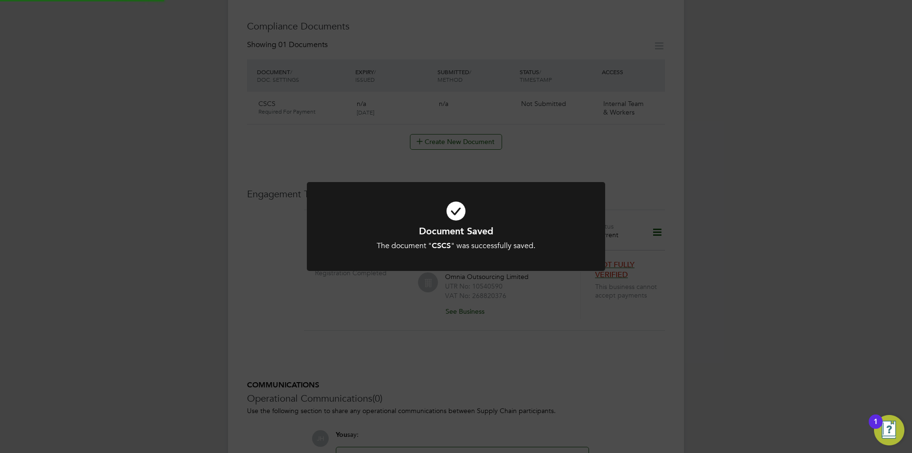
click at [739, 327] on div "Document Saved The document " CSCS " was successfully saved. Cancel Okay" at bounding box center [456, 226] width 912 height 453
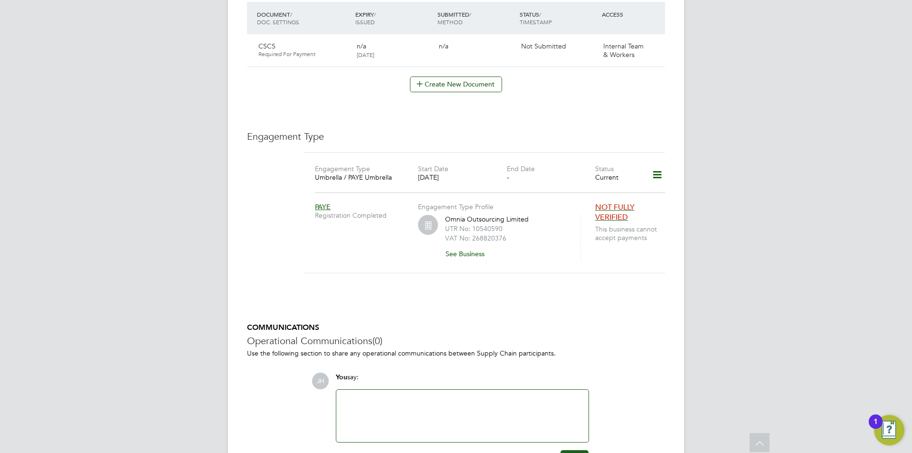
scroll to position [570, 0]
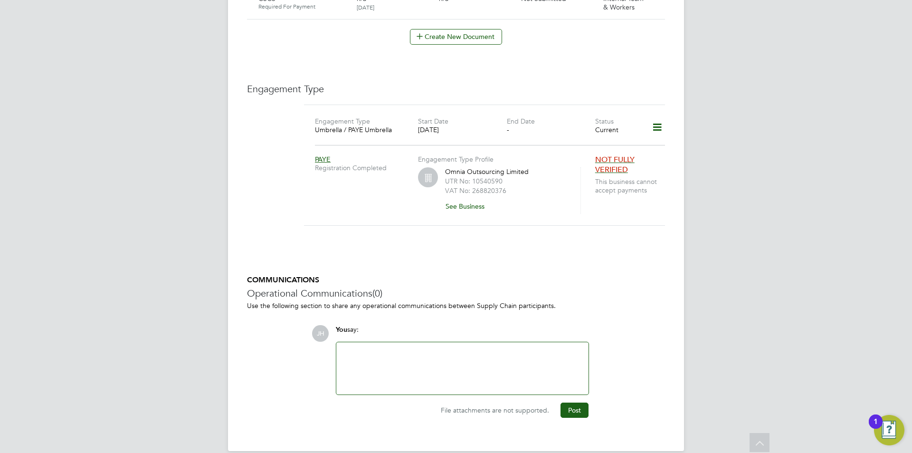
click at [662, 275] on h5 "COMMUNICATIONS" at bounding box center [456, 280] width 418 height 10
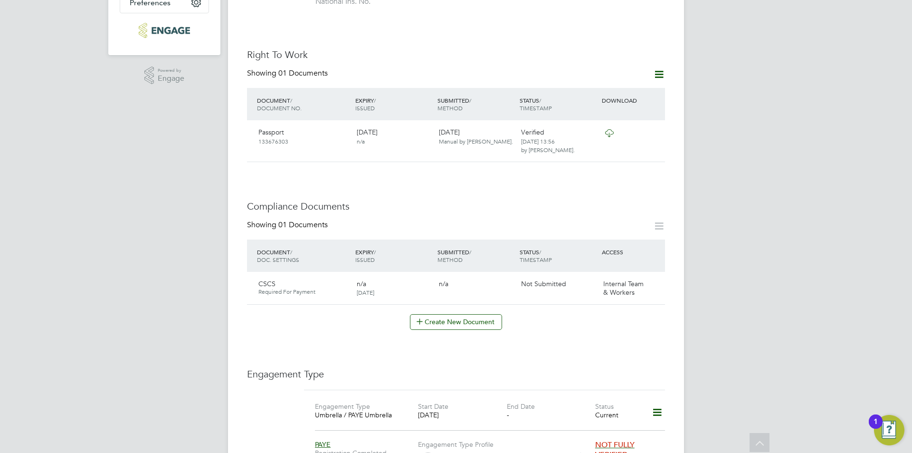
scroll to position [48, 0]
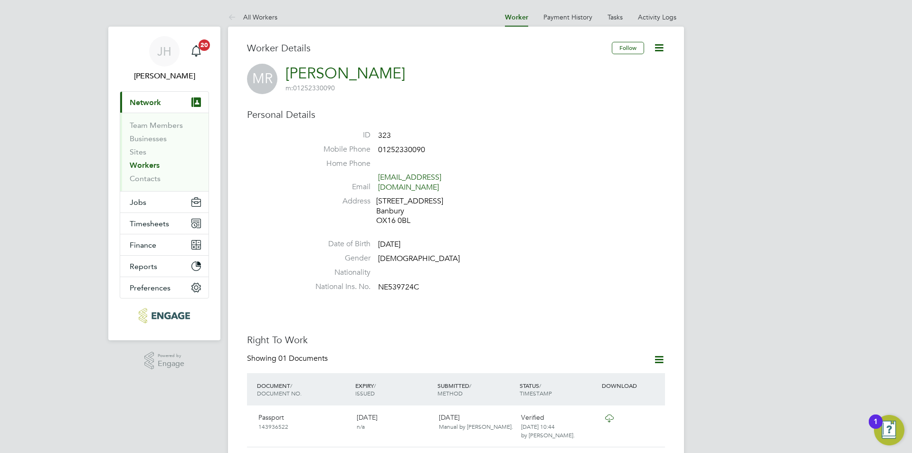
click at [473, 224] on ul "ID 323 Mobile Phone [PHONE_NUMBER] Home Phone Email [EMAIL_ADDRESS][DOMAIN_NAME…" at bounding box center [484, 212] width 361 height 165
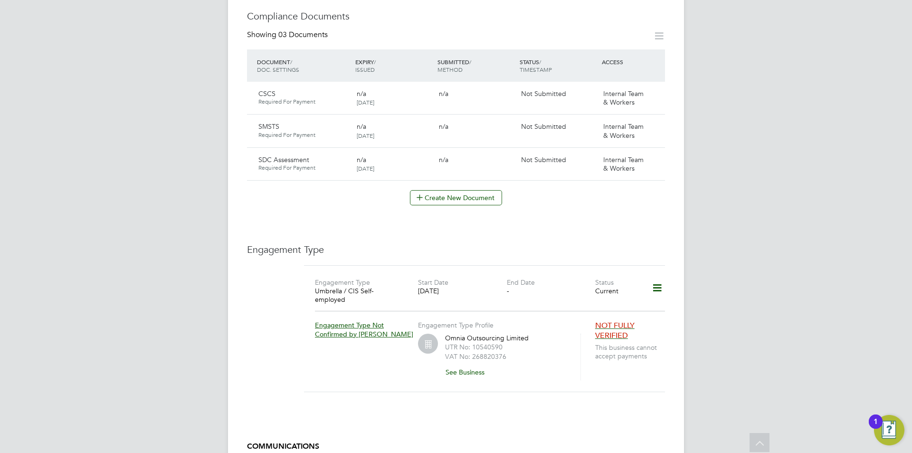
scroll to position [686, 0]
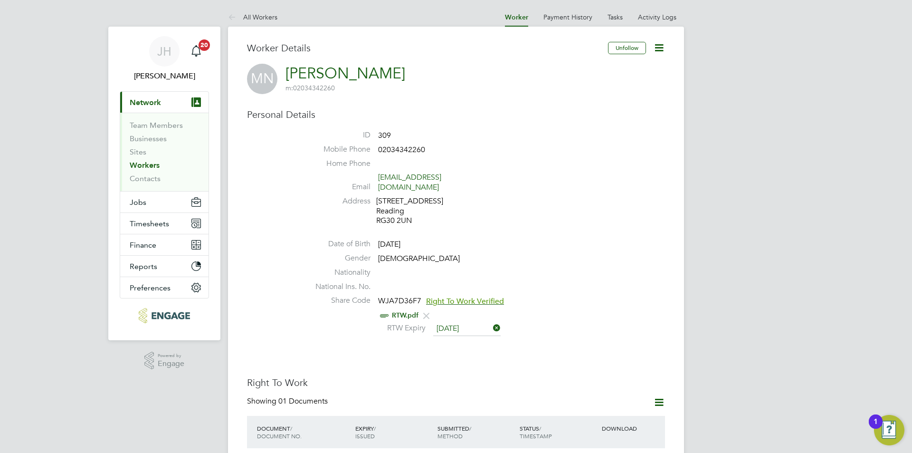
click at [658, 52] on icon at bounding box center [659, 48] width 12 height 12
click at [596, 72] on li "Edit Personal Details e" at bounding box center [623, 70] width 77 height 13
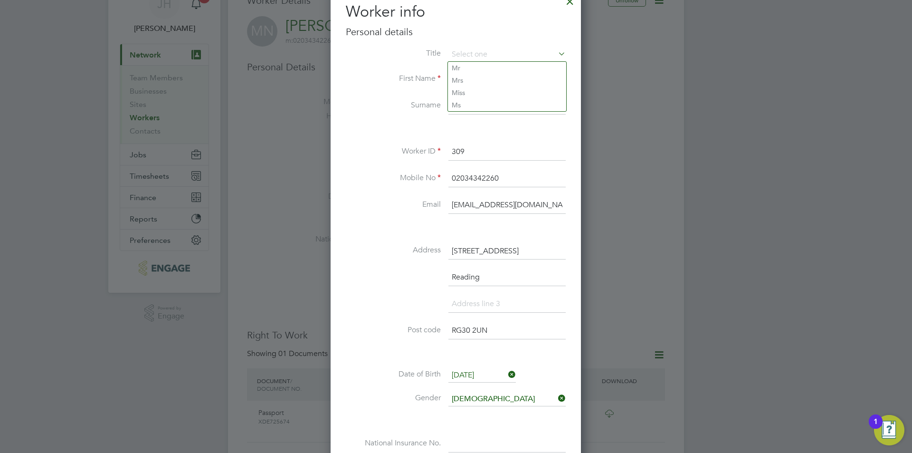
scroll to position [190, 0]
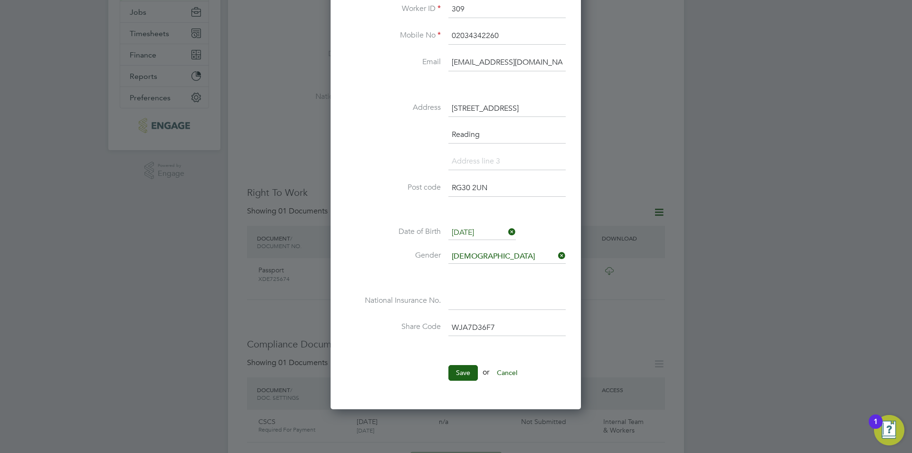
click at [488, 305] on input at bounding box center [506, 301] width 117 height 17
type input "SR 51 24 61 B"
click at [475, 375] on button "Save" at bounding box center [462, 372] width 29 height 15
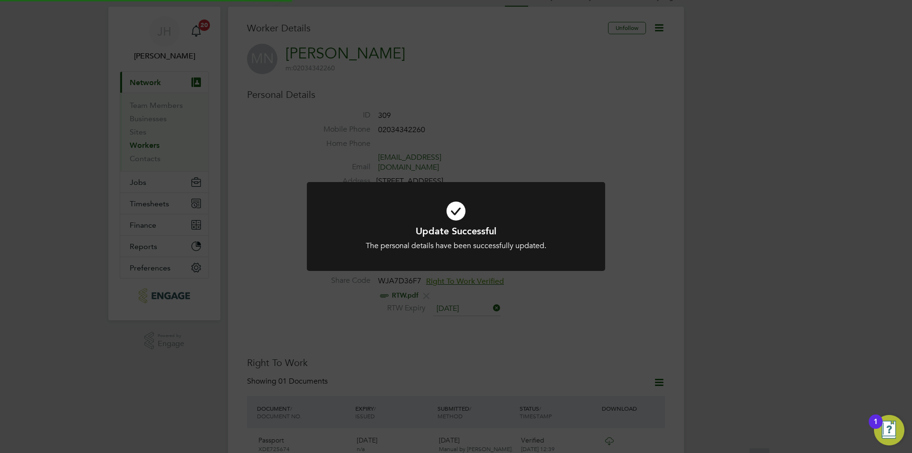
scroll to position [0, 0]
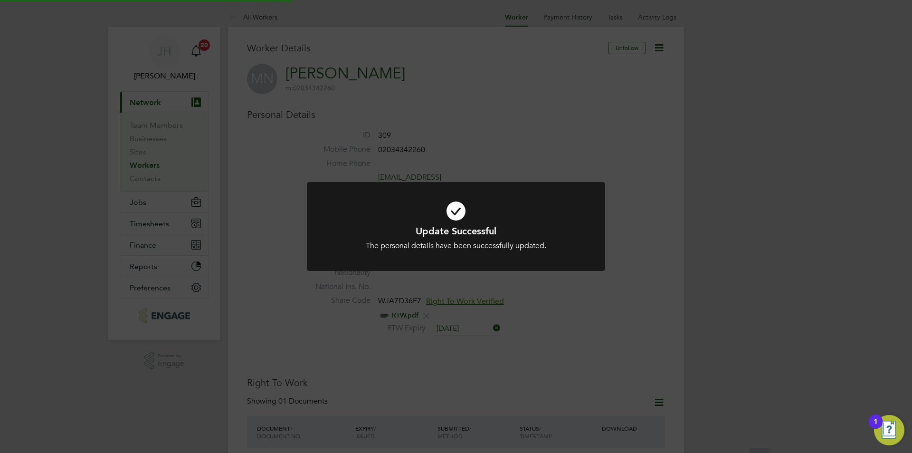
click at [711, 304] on div "Update Successful The personal details have been successfully updated. Cancel O…" at bounding box center [456, 226] width 912 height 453
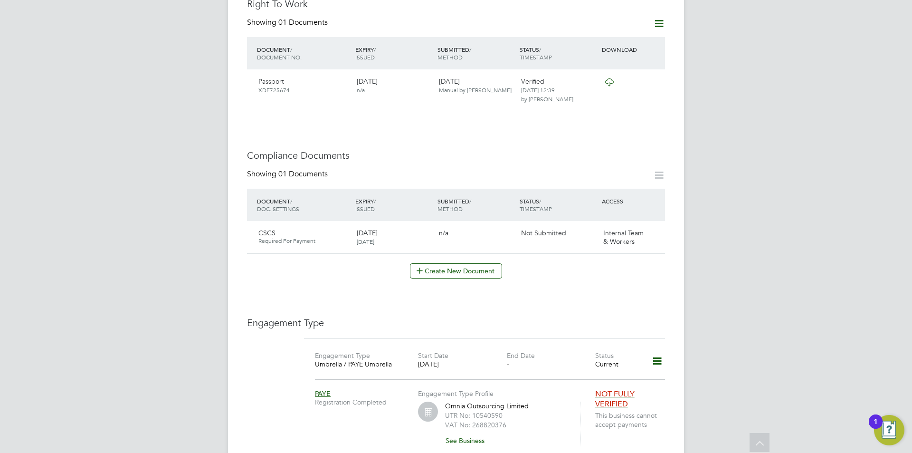
scroll to position [141, 0]
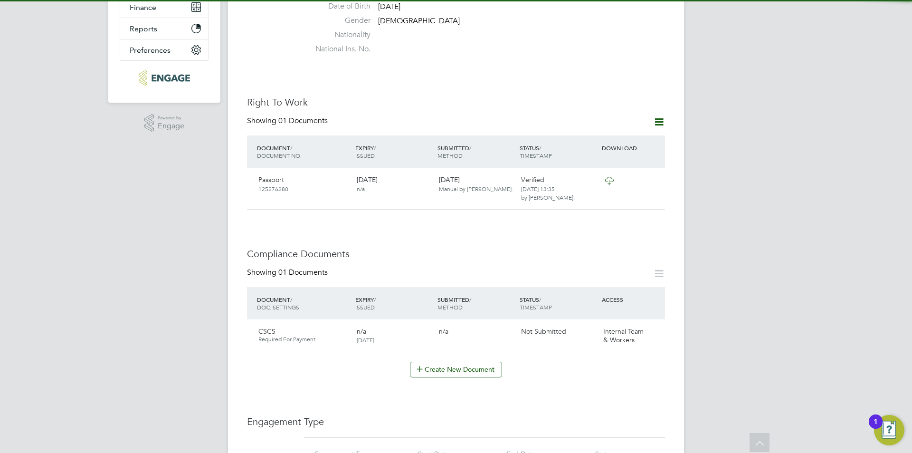
scroll to position [573, 0]
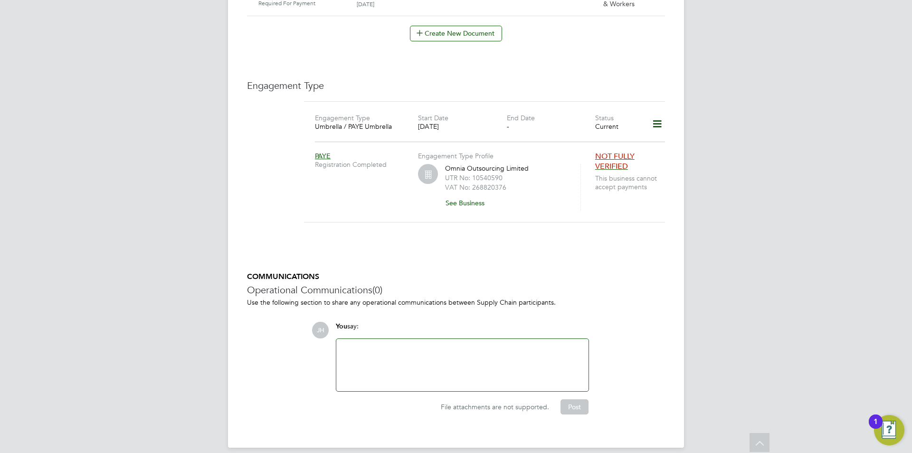
click at [467, 344] on div at bounding box center [462, 364] width 241 height 41
click at [577, 399] on button "Post" at bounding box center [575, 406] width 28 height 15
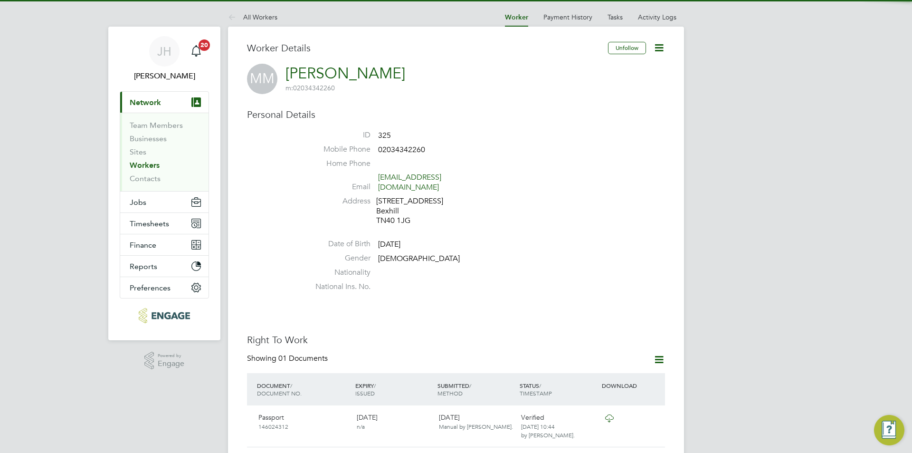
click at [656, 50] on icon at bounding box center [659, 48] width 12 height 12
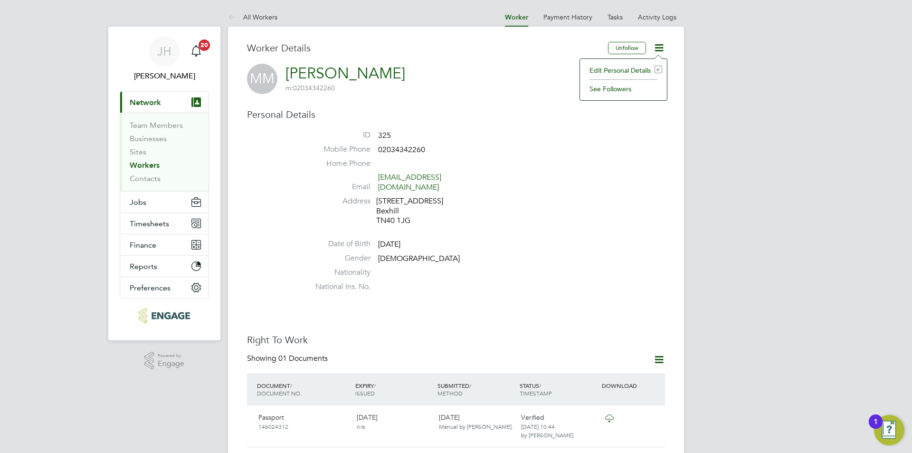
click at [638, 63] on div "Edit Personal Details e See Followers" at bounding box center [624, 79] width 88 height 42
click at [637, 70] on div "MM Marcus Murphy m: 02034342260" at bounding box center [456, 79] width 418 height 30
click at [654, 47] on icon at bounding box center [659, 48] width 12 height 12
click at [630, 72] on li "Edit Personal Details e" at bounding box center [623, 70] width 77 height 13
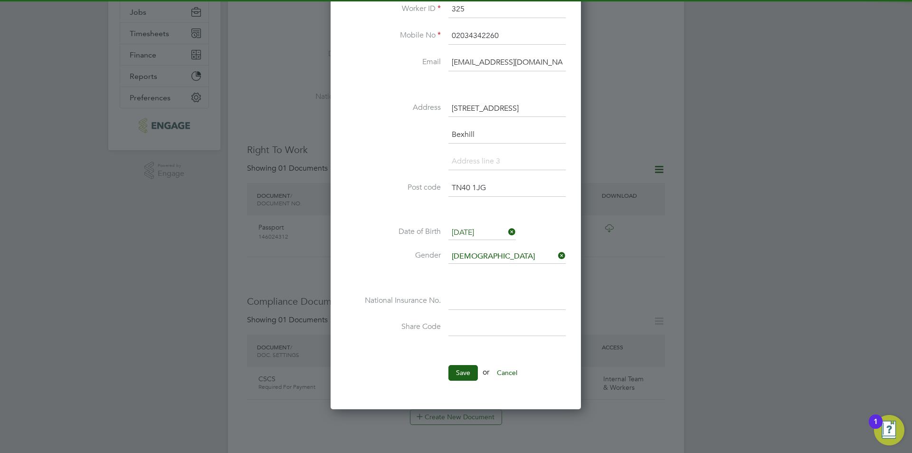
scroll to position [285, 0]
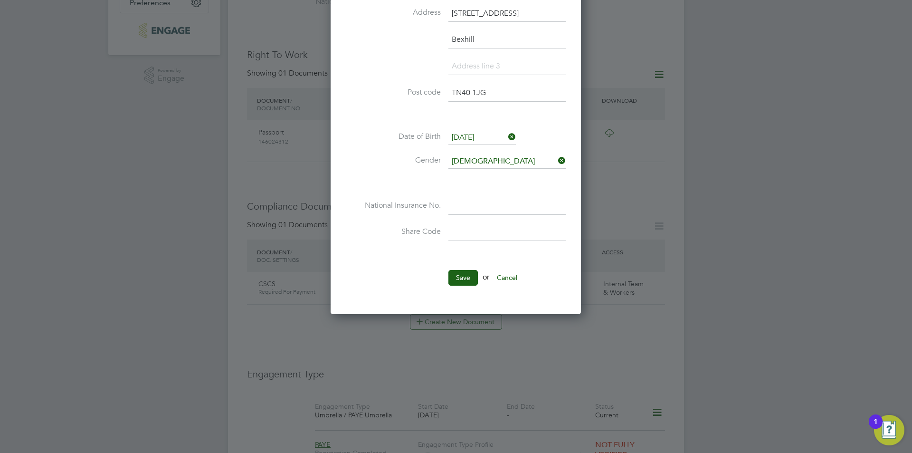
click at [491, 213] on input at bounding box center [506, 206] width 117 height 17
type input "PB 13 86 29 B"
click at [464, 272] on button "Save" at bounding box center [462, 277] width 29 height 15
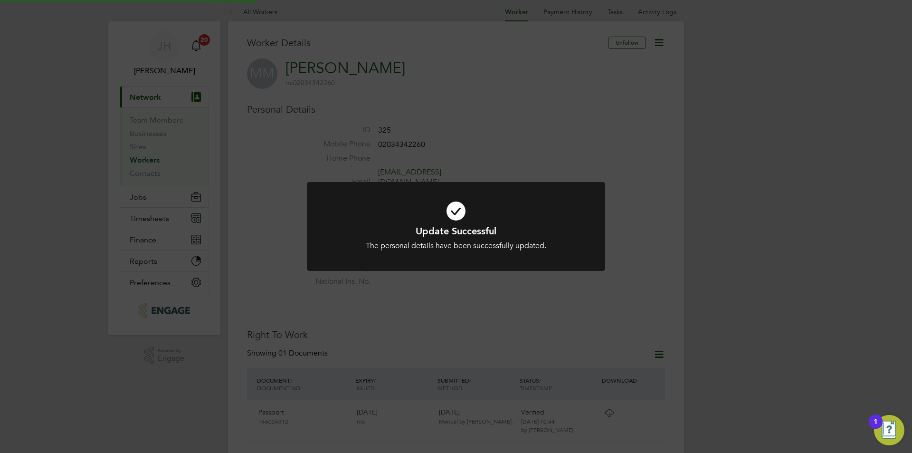
scroll to position [0, 0]
click at [645, 161] on div "Update Successful The personal details have been successfully updated. Cancel O…" at bounding box center [456, 226] width 912 height 453
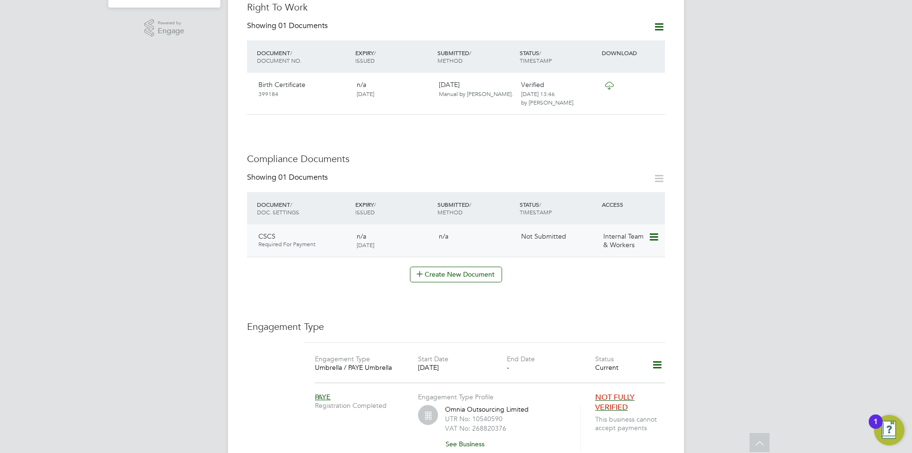
scroll to position [570, 0]
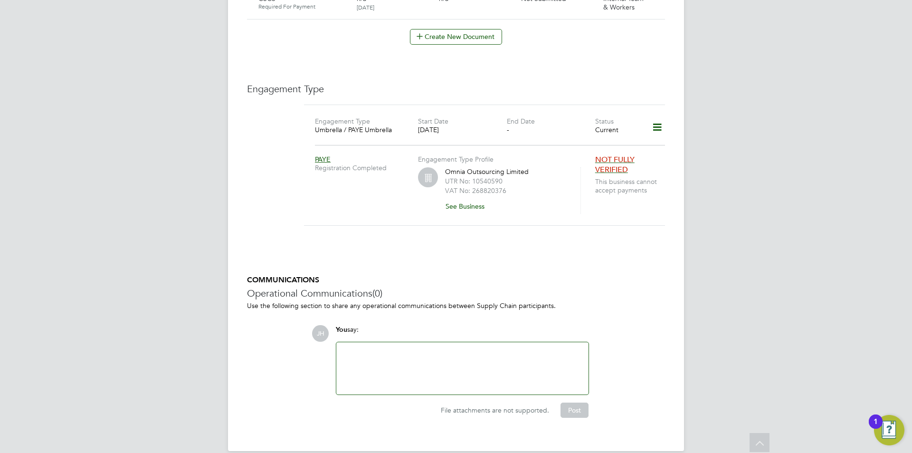
click at [518, 368] on div at bounding box center [462, 368] width 241 height 41
click at [583, 407] on button "Post" at bounding box center [575, 409] width 28 height 15
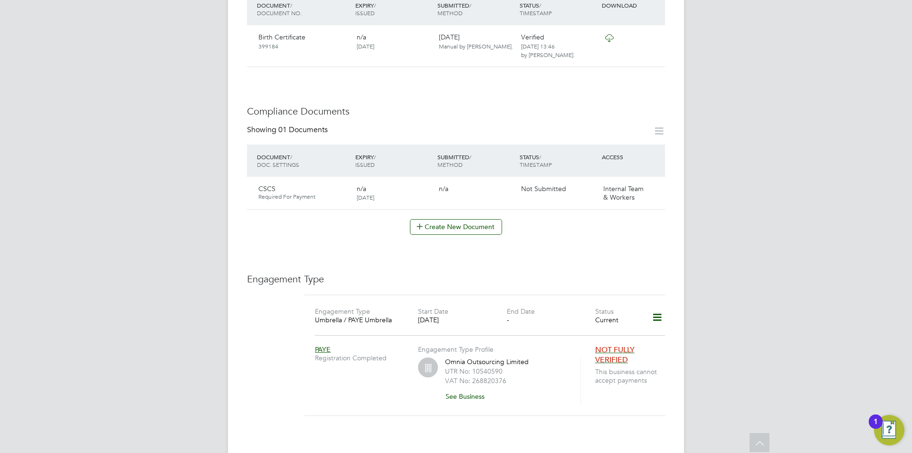
scroll to position [428, 0]
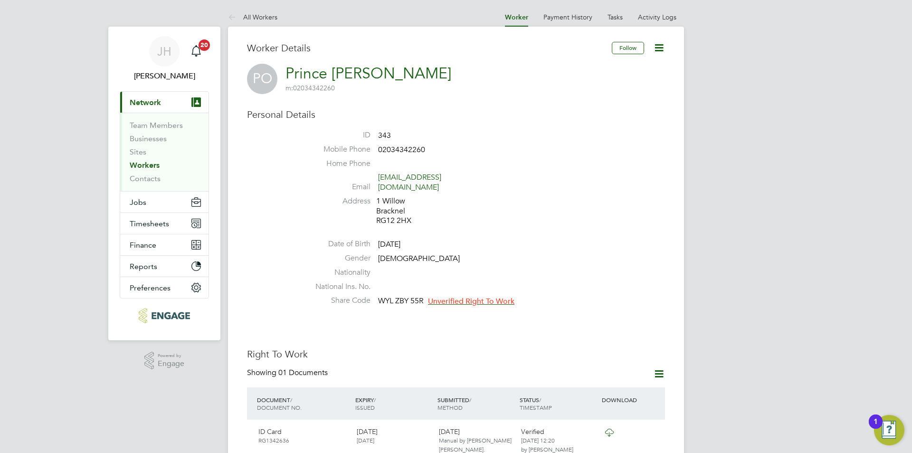
click at [653, 54] on icon at bounding box center [659, 48] width 12 height 12
click at [620, 71] on li "Edit Personal Details e" at bounding box center [623, 70] width 77 height 13
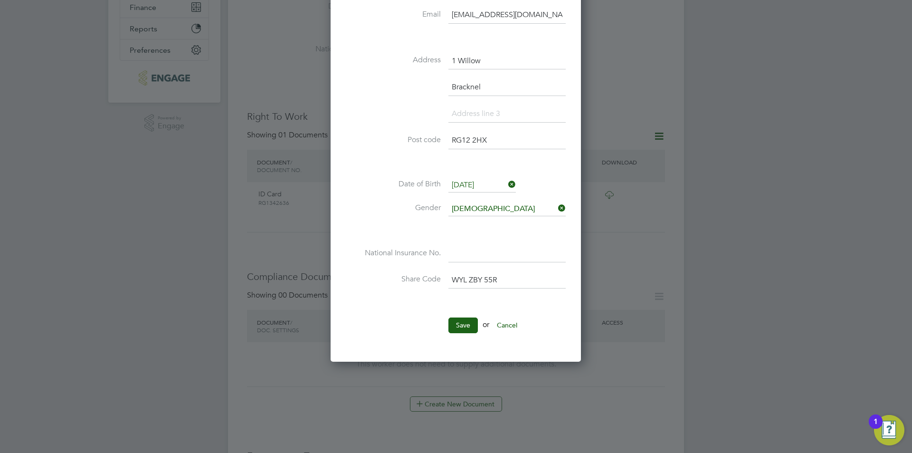
scroll to position [285, 0]
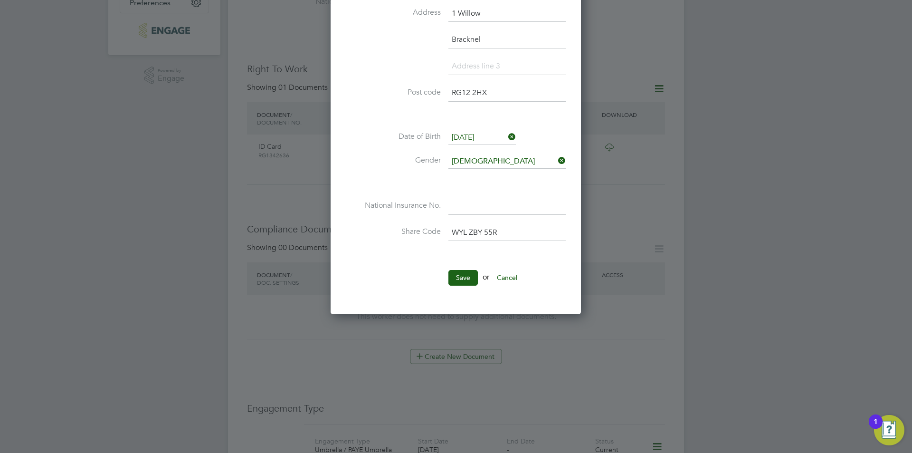
click at [495, 249] on li "Share Code WYL ZBY 55R" at bounding box center [456, 237] width 220 height 27
click at [506, 206] on input at bounding box center [506, 206] width 117 height 17
type input "SN 99 91 54 C"
click at [450, 275] on button "Save" at bounding box center [462, 277] width 29 height 15
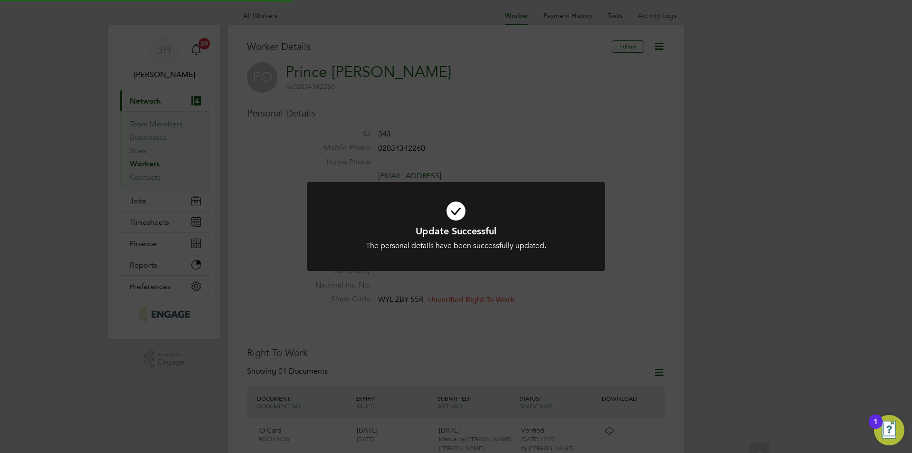
scroll to position [0, 0]
click at [714, 256] on div "Update Successful The personal details have been successfully updated. Cancel O…" at bounding box center [456, 226] width 912 height 453
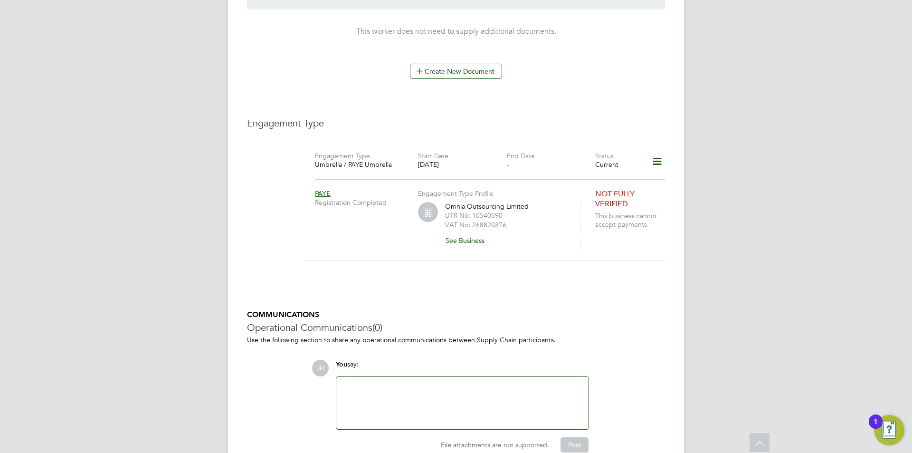
scroll to position [599, 0]
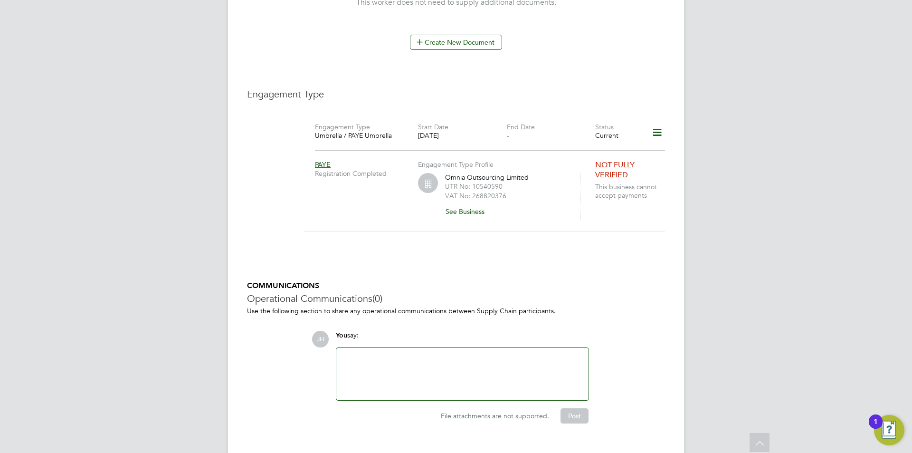
click at [492, 360] on div at bounding box center [462, 373] width 241 height 41
click at [578, 408] on button "Post" at bounding box center [575, 415] width 28 height 15
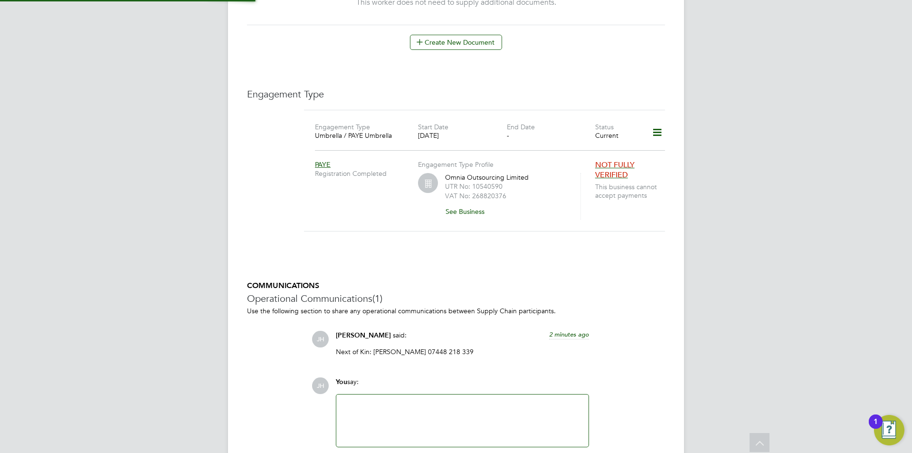
click at [653, 331] on div "JH Jess Hogan said: 2 minutes ago Next of Kin: Afriyie Sabbina 07448 218 339 Sh…" at bounding box center [488, 347] width 353 height 32
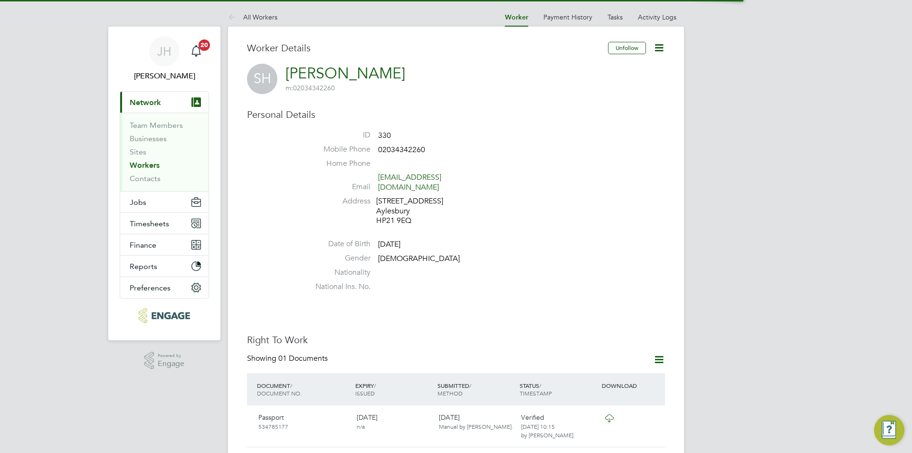
click at [661, 51] on icon at bounding box center [659, 48] width 12 height 12
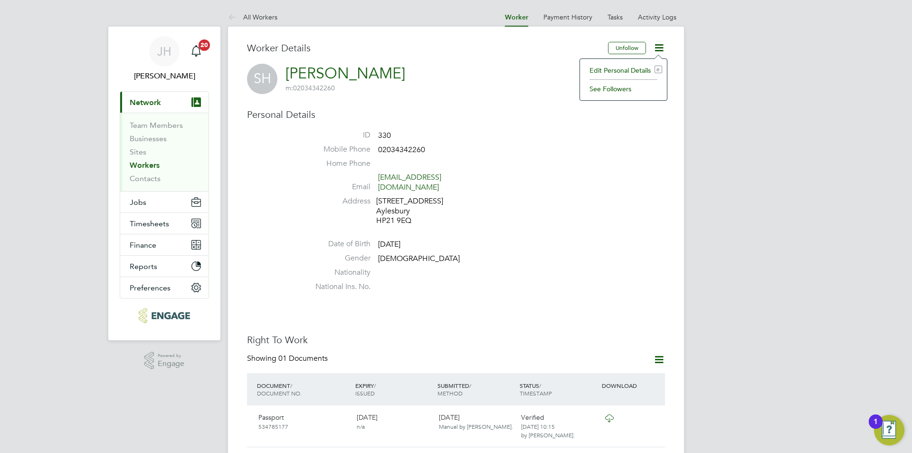
click at [614, 73] on li "Edit Personal Details e" at bounding box center [623, 70] width 77 height 13
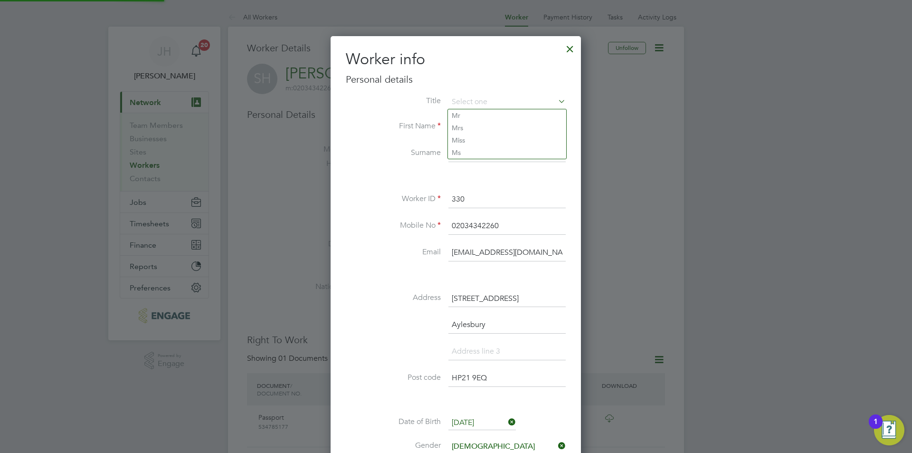
scroll to position [190, 0]
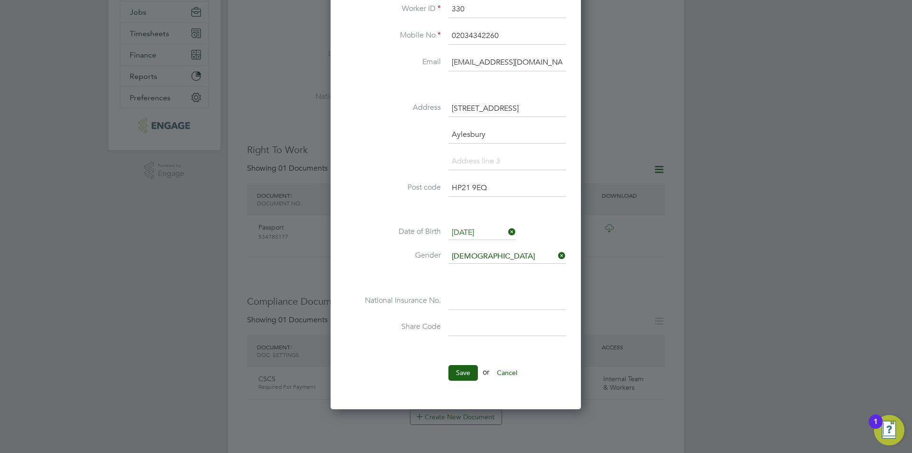
click at [472, 294] on input at bounding box center [506, 301] width 117 height 17
click at [474, 297] on input at bounding box center [506, 301] width 117 height 17
type input "PC 95 01 11 D"
click at [467, 374] on button "Save" at bounding box center [462, 372] width 29 height 15
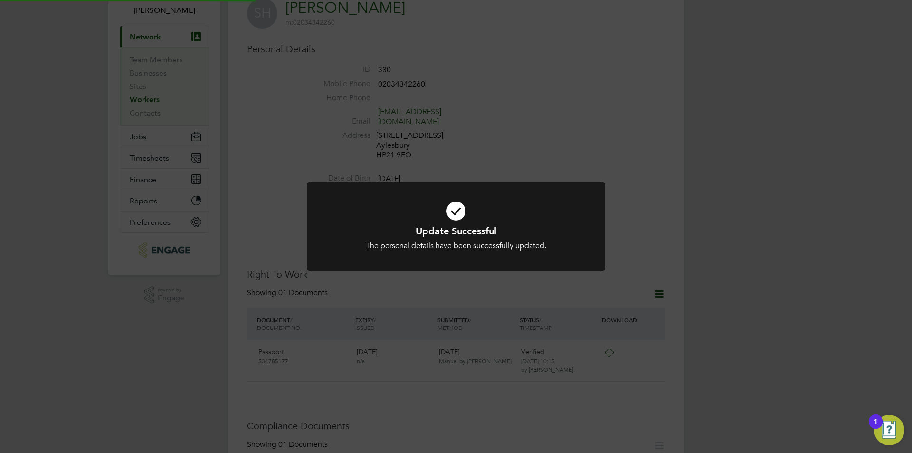
scroll to position [17, 0]
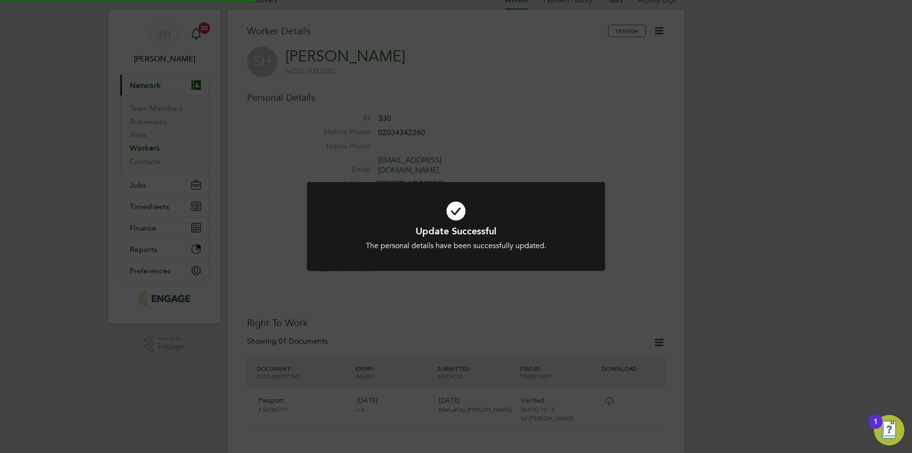
click at [742, 212] on div "Update Successful The personal details have been successfully updated. Cancel O…" at bounding box center [456, 226] width 912 height 453
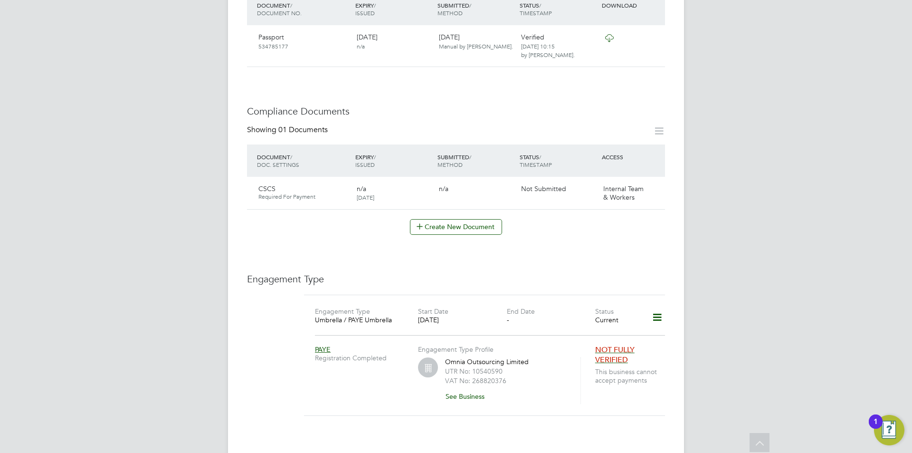
scroll to position [333, 0]
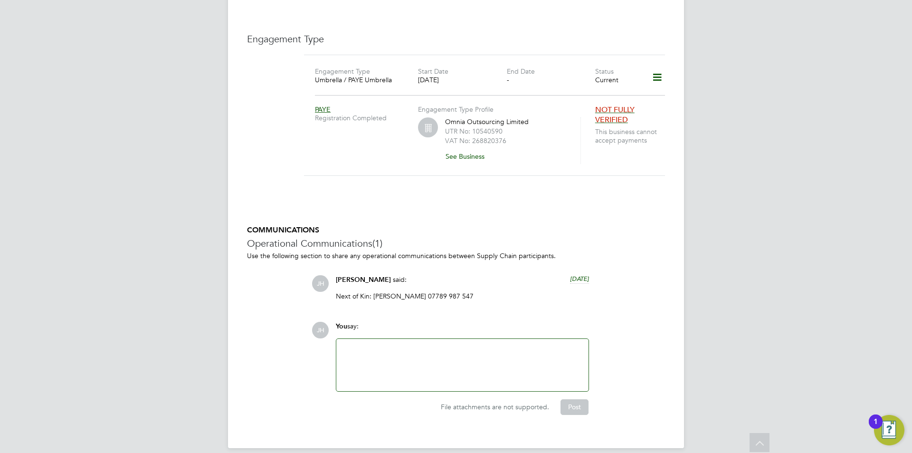
scroll to position [477, 0]
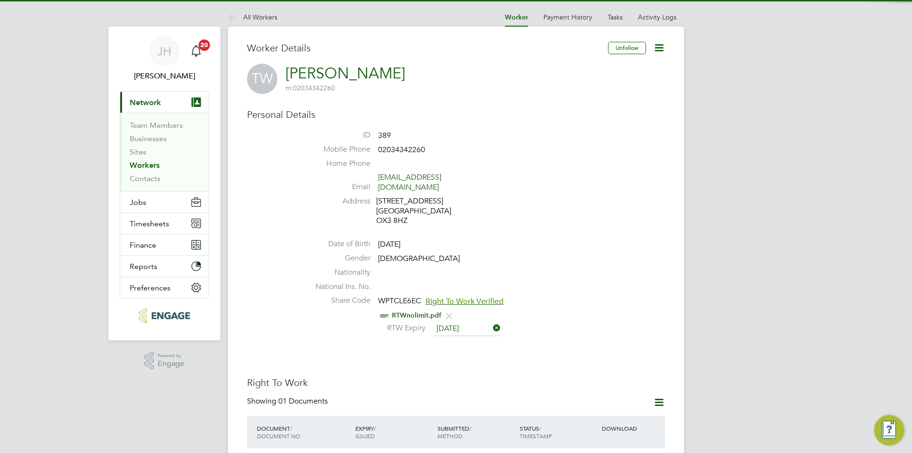
drag, startPoint x: 657, startPoint y: 49, endPoint x: 638, endPoint y: 78, distance: 34.7
click at [657, 49] on icon at bounding box center [659, 48] width 12 height 12
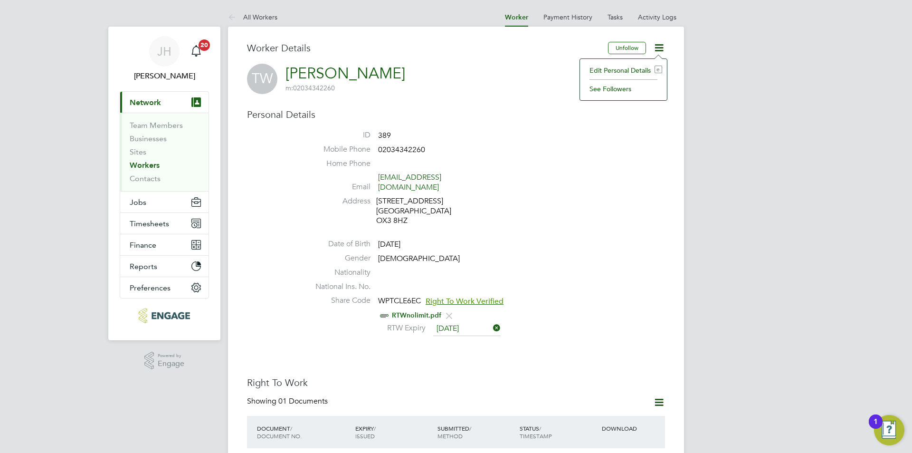
click at [625, 69] on li "Edit Personal Details e" at bounding box center [623, 70] width 77 height 13
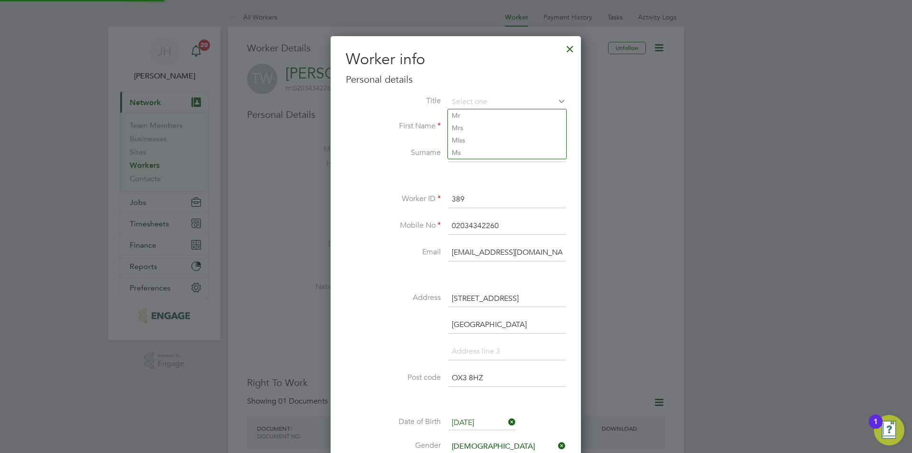
scroll to position [238, 0]
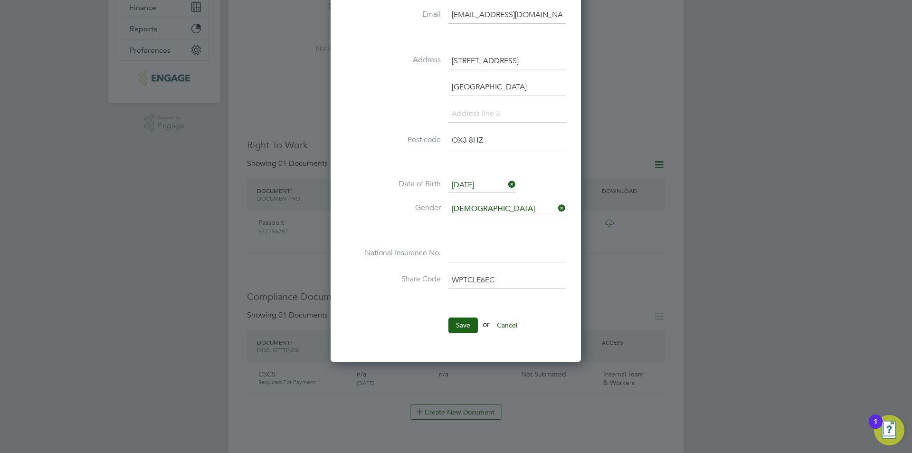
click at [496, 254] on input at bounding box center [506, 253] width 117 height 17
type input "P"
type input "SP 68 59 99 D"
click at [462, 322] on button "Save" at bounding box center [462, 324] width 29 height 15
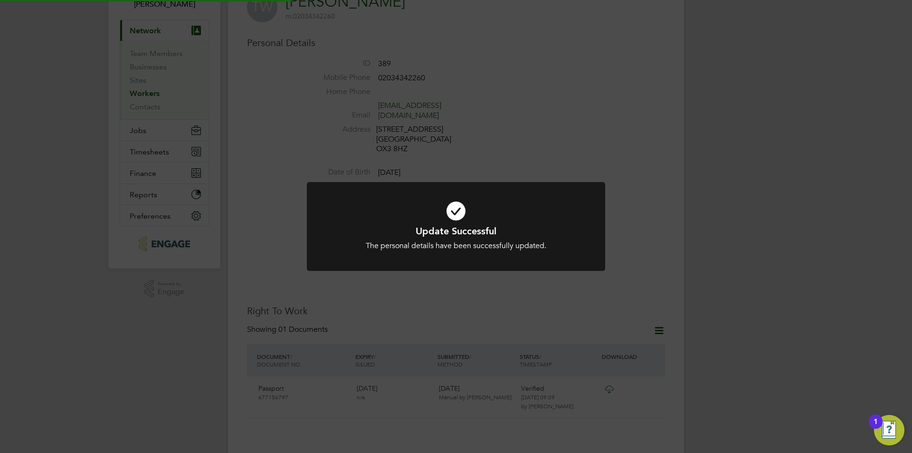
scroll to position [16, 0]
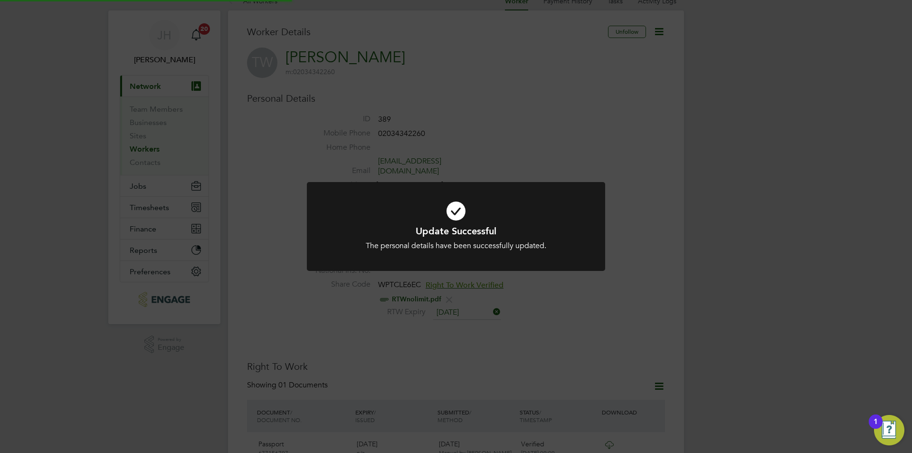
click at [658, 301] on div "Update Successful The personal details have been successfully updated. Cancel O…" at bounding box center [456, 226] width 912 height 453
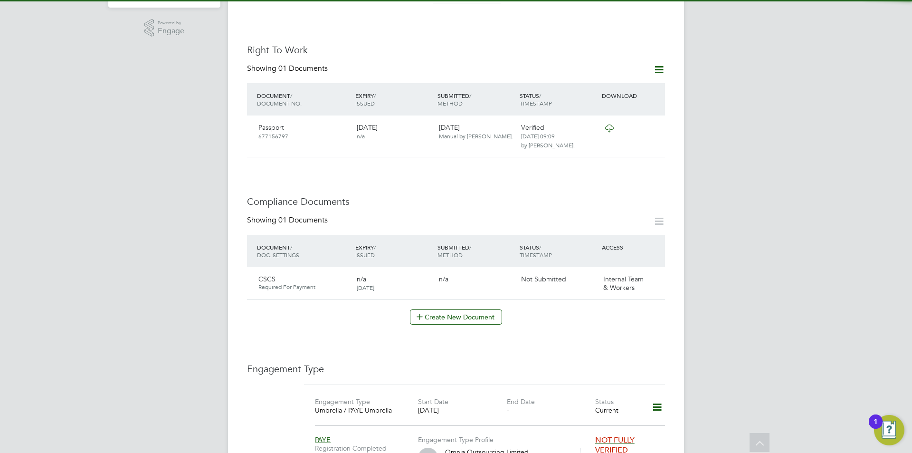
scroll to position [663, 0]
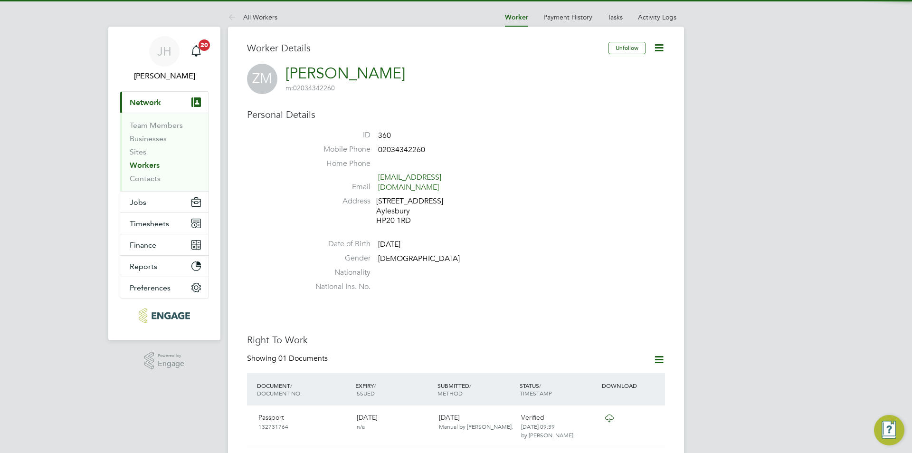
click at [656, 48] on icon at bounding box center [659, 48] width 12 height 12
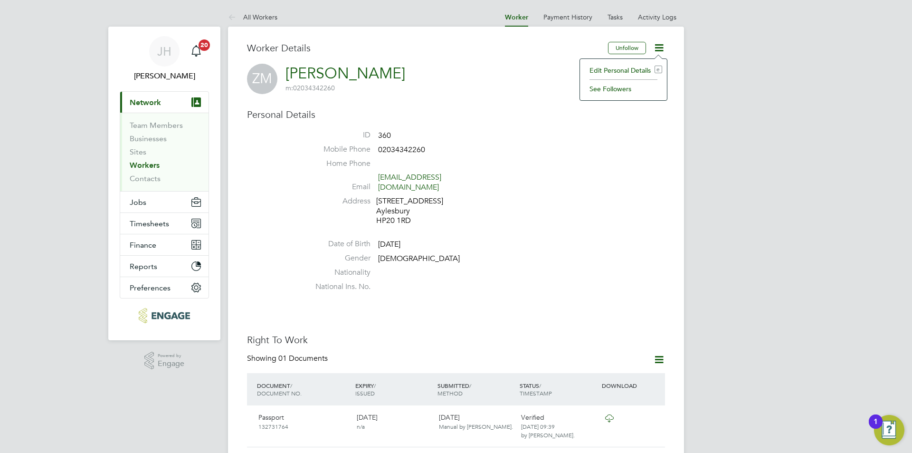
click at [630, 72] on li "Edit Personal Details e" at bounding box center [623, 70] width 77 height 13
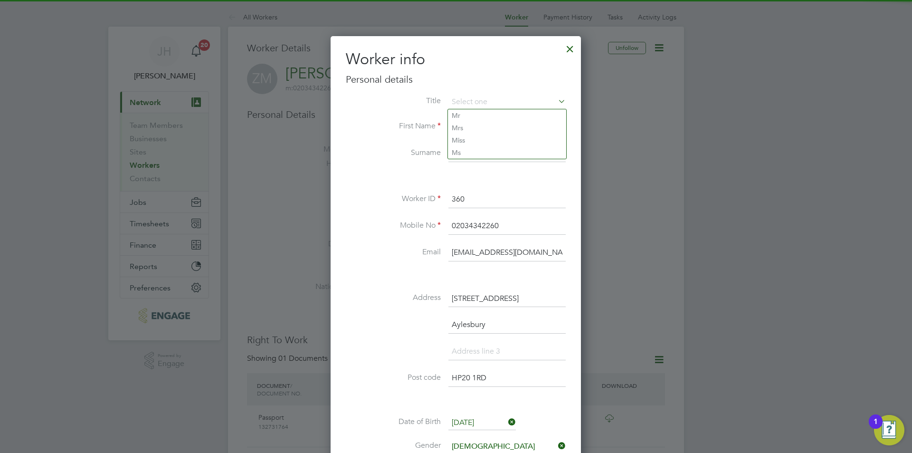
scroll to position [285, 0]
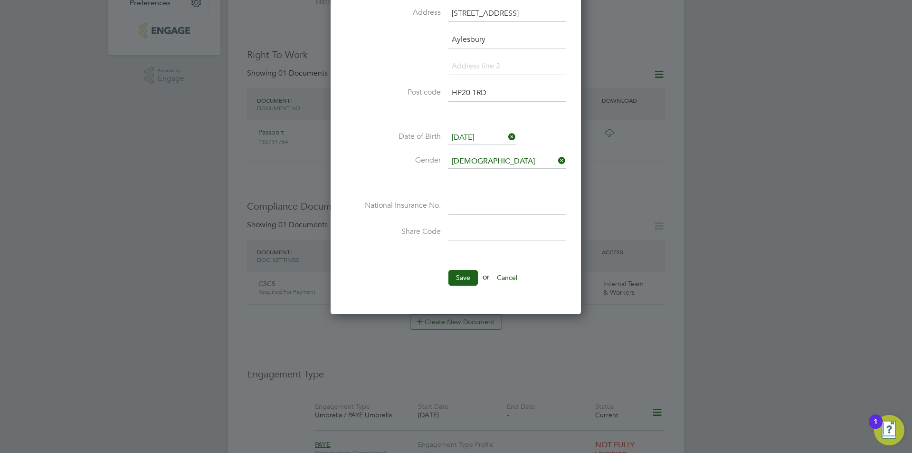
click at [488, 208] on input at bounding box center [506, 206] width 117 height 17
type input "JW 00 96 14 C"
click at [463, 291] on li "Save or Cancel" at bounding box center [456, 282] width 220 height 25
click at [463, 286] on li "Save or Cancel" at bounding box center [456, 282] width 220 height 25
click at [466, 282] on button "Save" at bounding box center [462, 277] width 29 height 15
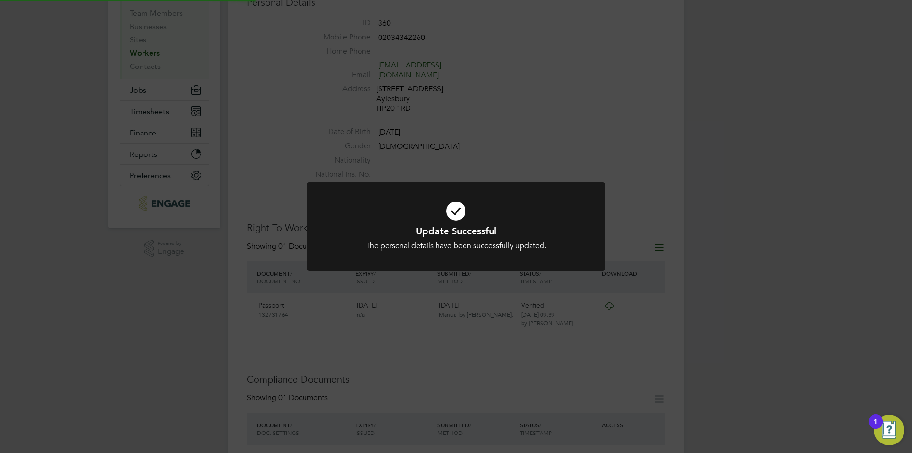
click at [770, 272] on div "Update Successful The personal details have been successfully updated. Cancel O…" at bounding box center [456, 226] width 912 height 453
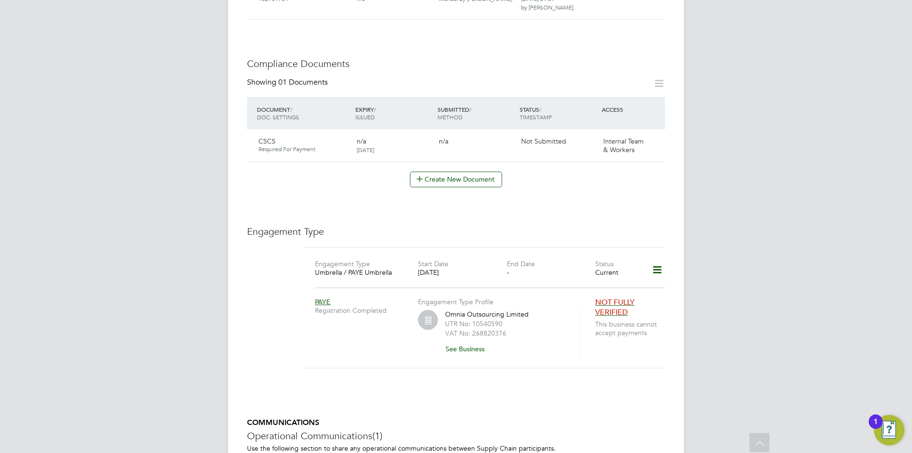
scroll to position [620, 0]
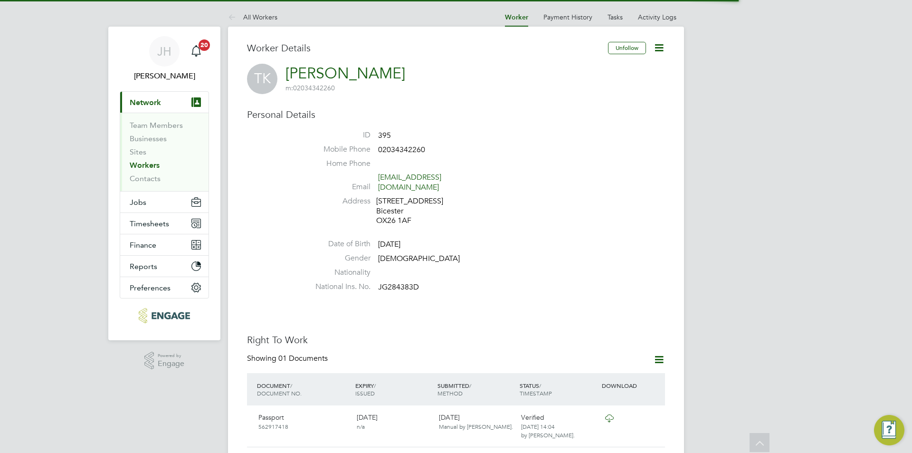
scroll to position [285, 0]
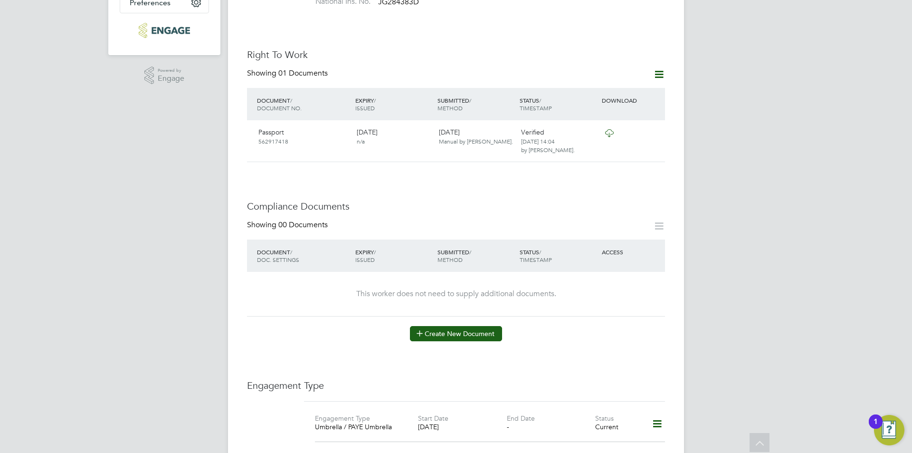
click at [444, 326] on button "Create New Document" at bounding box center [456, 333] width 92 height 15
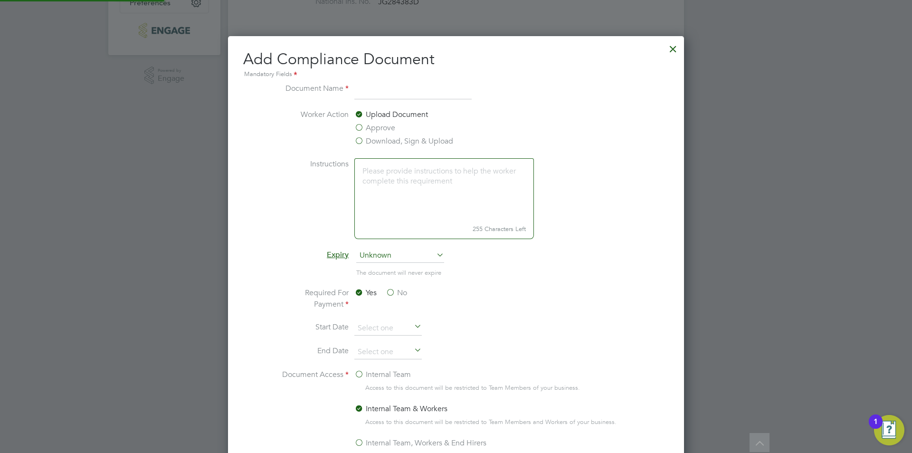
scroll to position [499, 457]
type input "CSCS"
click at [371, 122] on label "Approve" at bounding box center [374, 127] width 41 height 11
click at [0, 0] on input "Approve" at bounding box center [0, 0] width 0 height 0
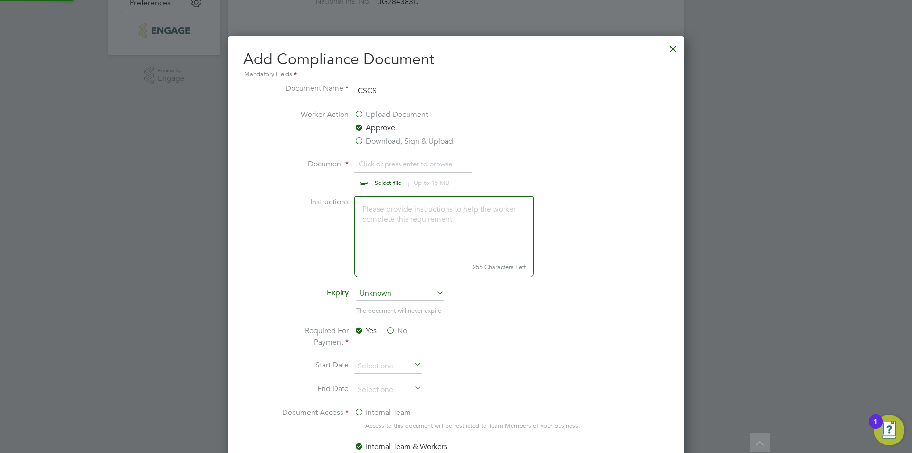
scroll to position [14, 118]
click at [375, 126] on label "Approve" at bounding box center [374, 127] width 41 height 11
click at [0, 0] on input "Approve" at bounding box center [0, 0] width 0 height 0
click at [372, 171] on input "file" at bounding box center [397, 172] width 149 height 29
type input "C:\fakepath\CSCS.jpg"
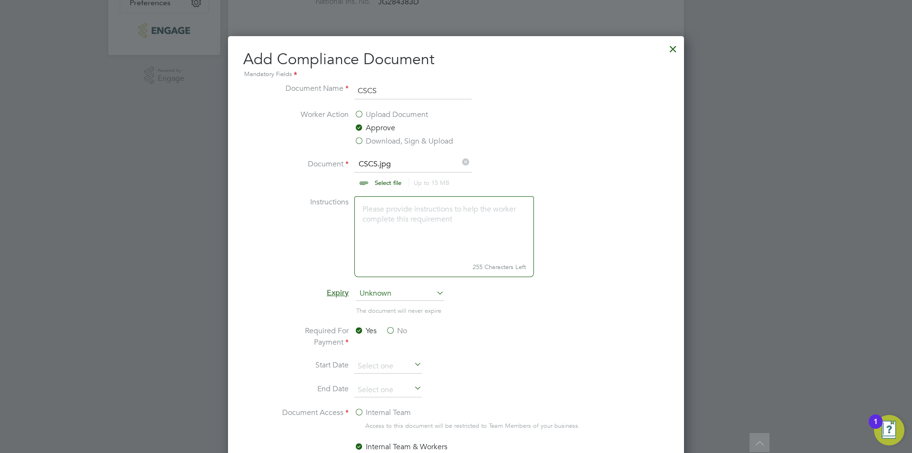
scroll to position [475, 0]
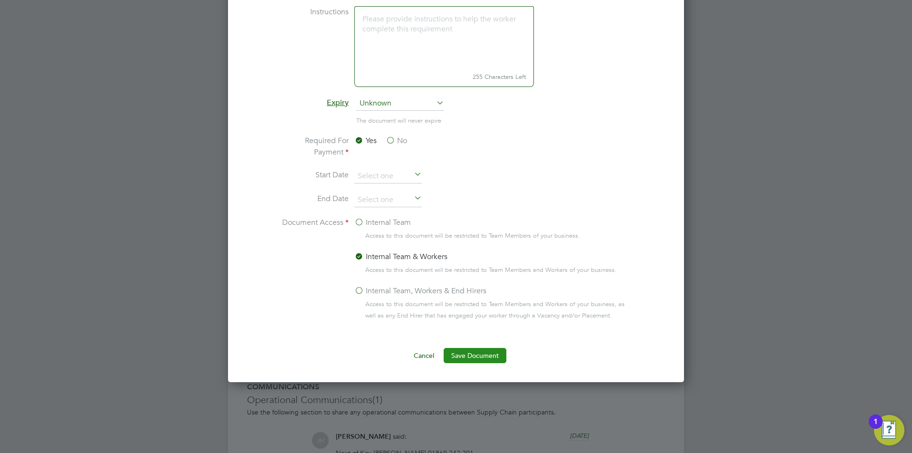
click at [485, 355] on button "Save Document" at bounding box center [475, 355] width 63 height 15
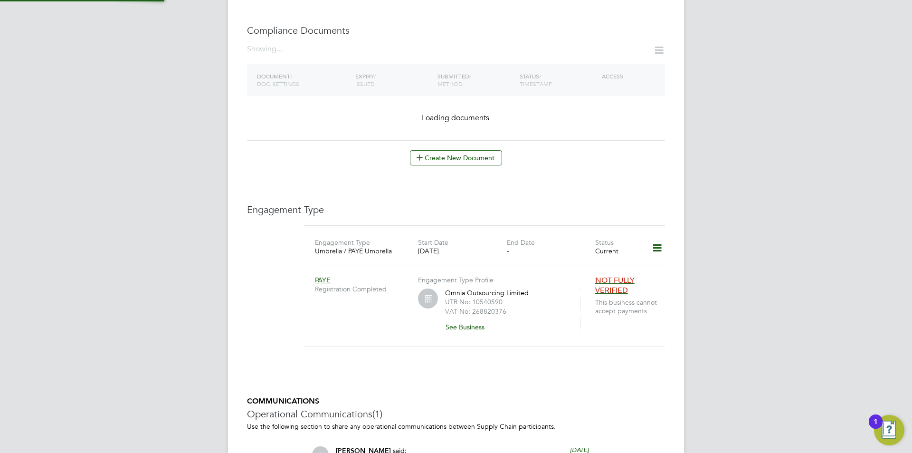
click at [821, 290] on div "Document Saved The document " CSCS " was successfully saved. Cancel Okay" at bounding box center [456, 226] width 912 height 453
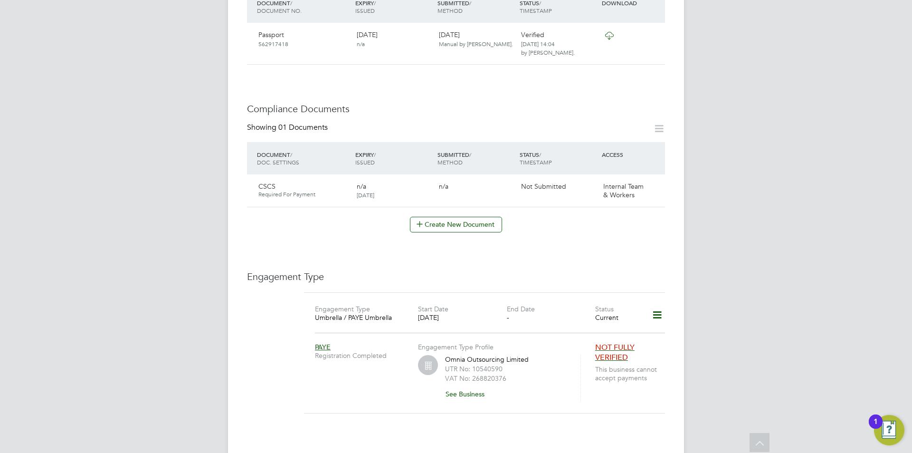
scroll to position [335, 0]
